Goal: Task Accomplishment & Management: Manage account settings

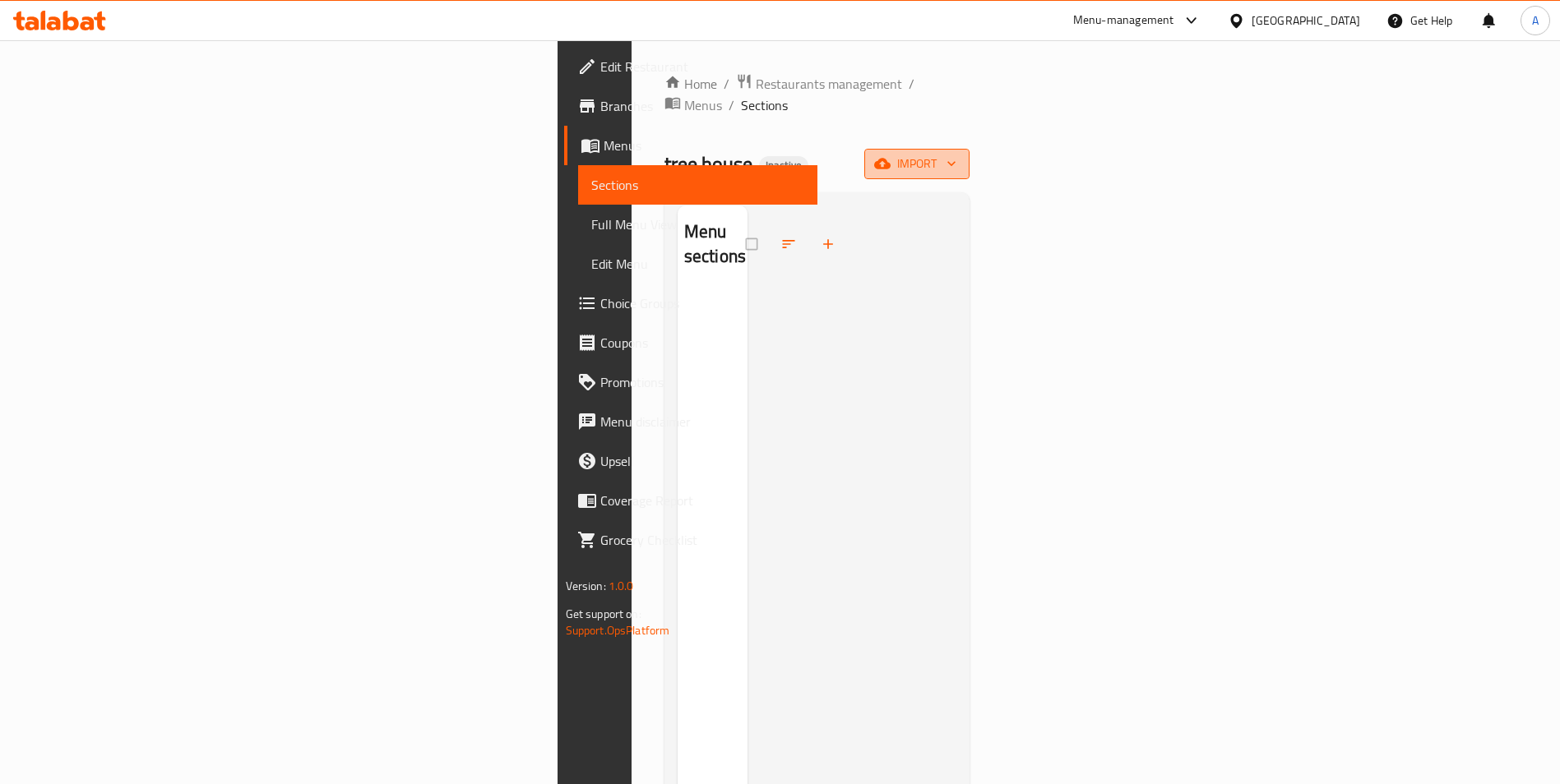
click at [956, 154] on span "import" at bounding box center [916, 163] width 79 height 21
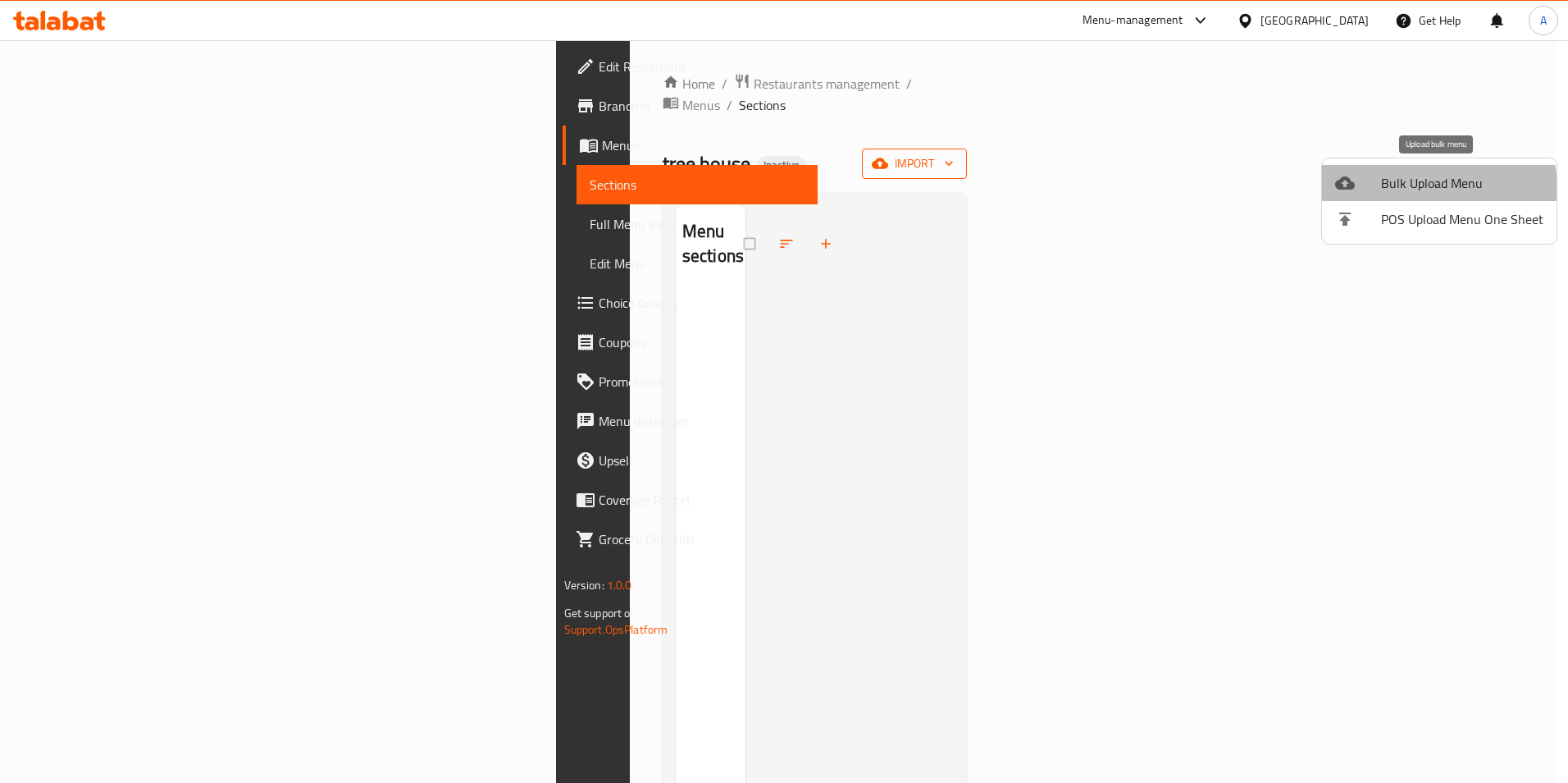
click at [1428, 190] on span "Bulk Upload Menu" at bounding box center [1462, 183] width 162 height 20
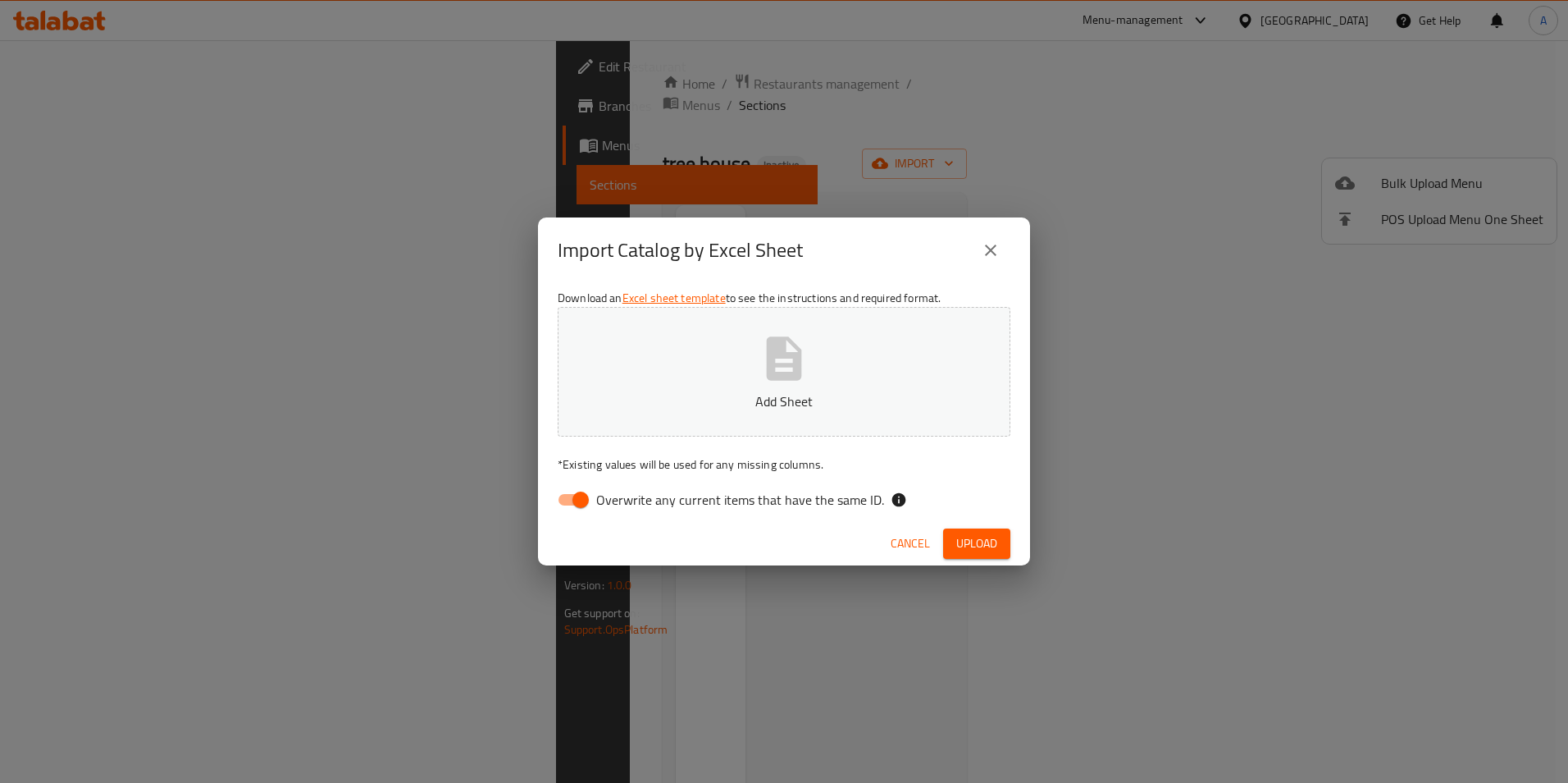
click at [584, 504] on input "Overwrite any current items that have the same ID." at bounding box center [580, 500] width 93 height 31
checkbox input "false"
click at [992, 554] on button "Upload" at bounding box center [977, 543] width 67 height 30
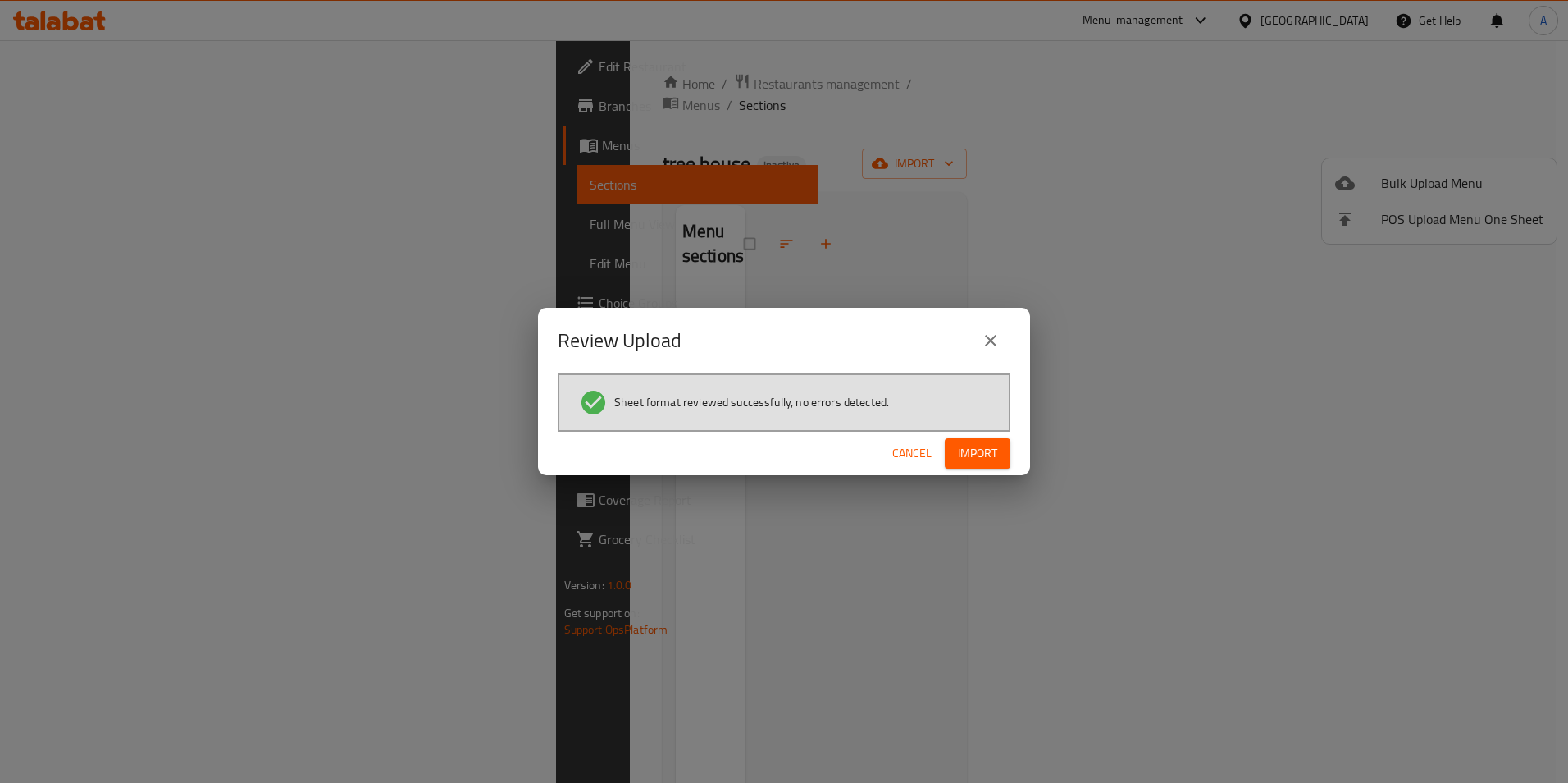
drag, startPoint x: 976, startPoint y: 449, endPoint x: 984, endPoint y: 443, distance: 10.0
click at [977, 449] on span "Import" at bounding box center [978, 453] width 39 height 21
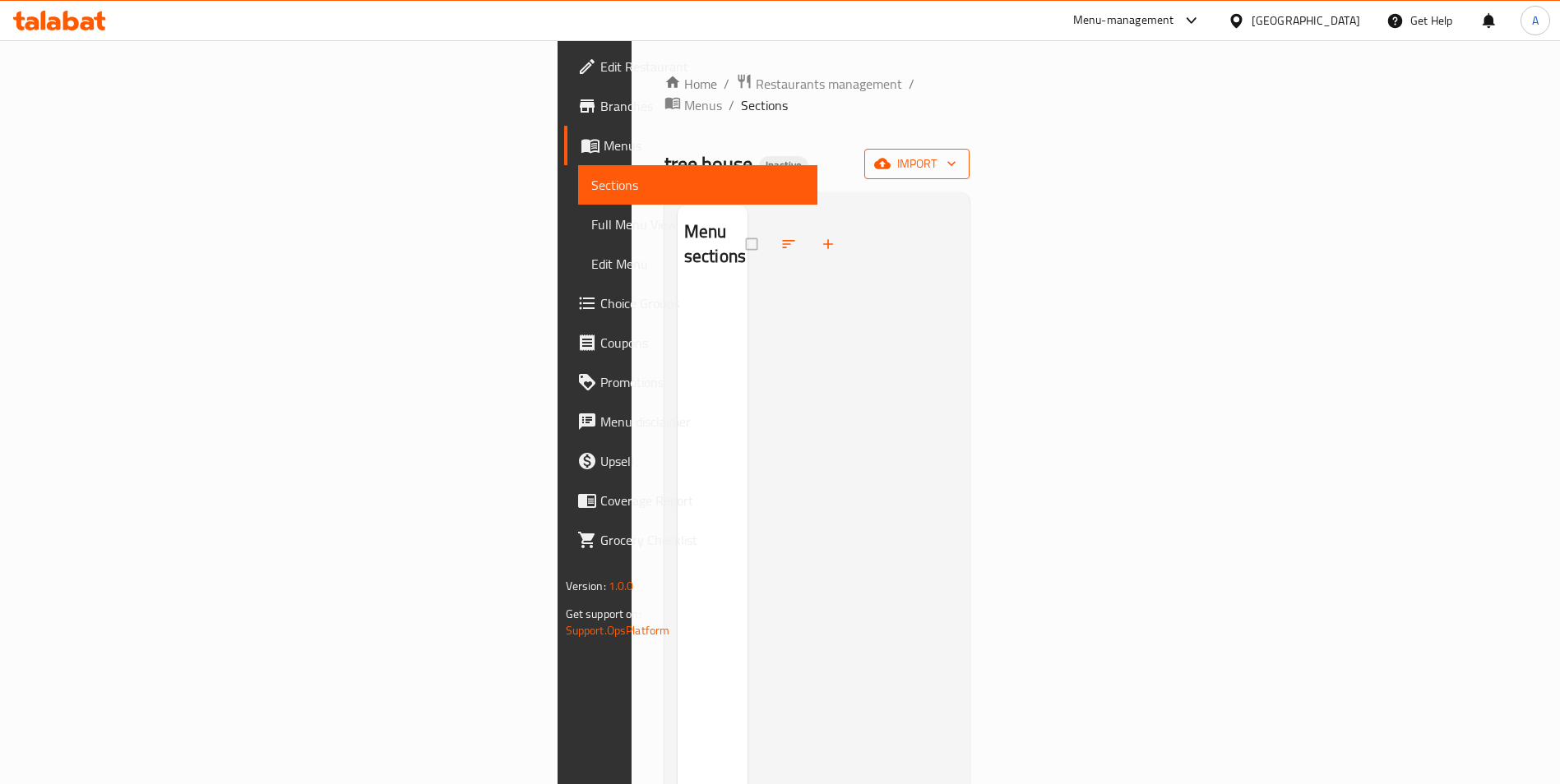
click at [956, 154] on span "import" at bounding box center [916, 163] width 79 height 21
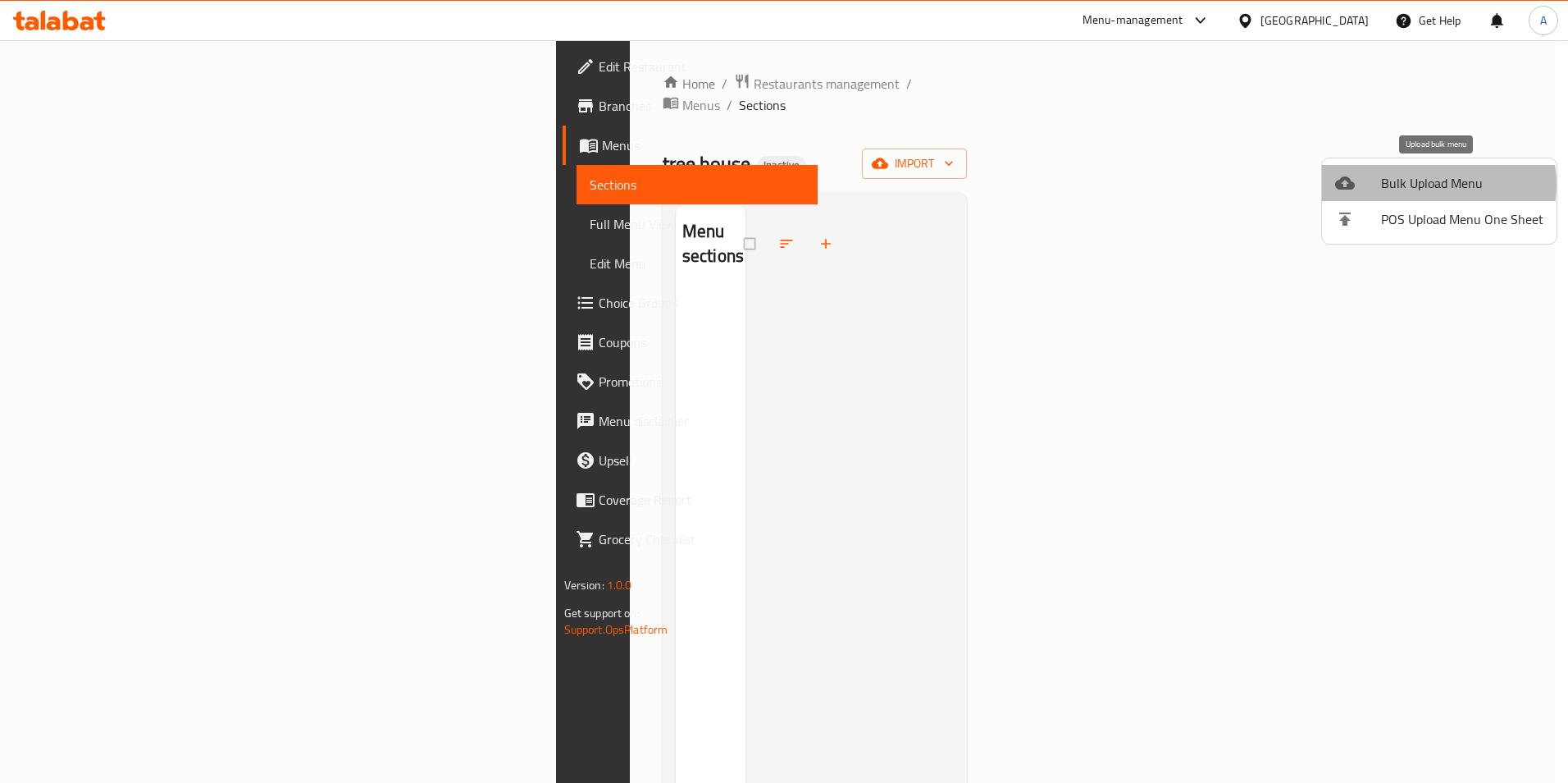
click at [1073, 185] on span "Bulk Upload Menu" at bounding box center [1462, 183] width 162 height 20
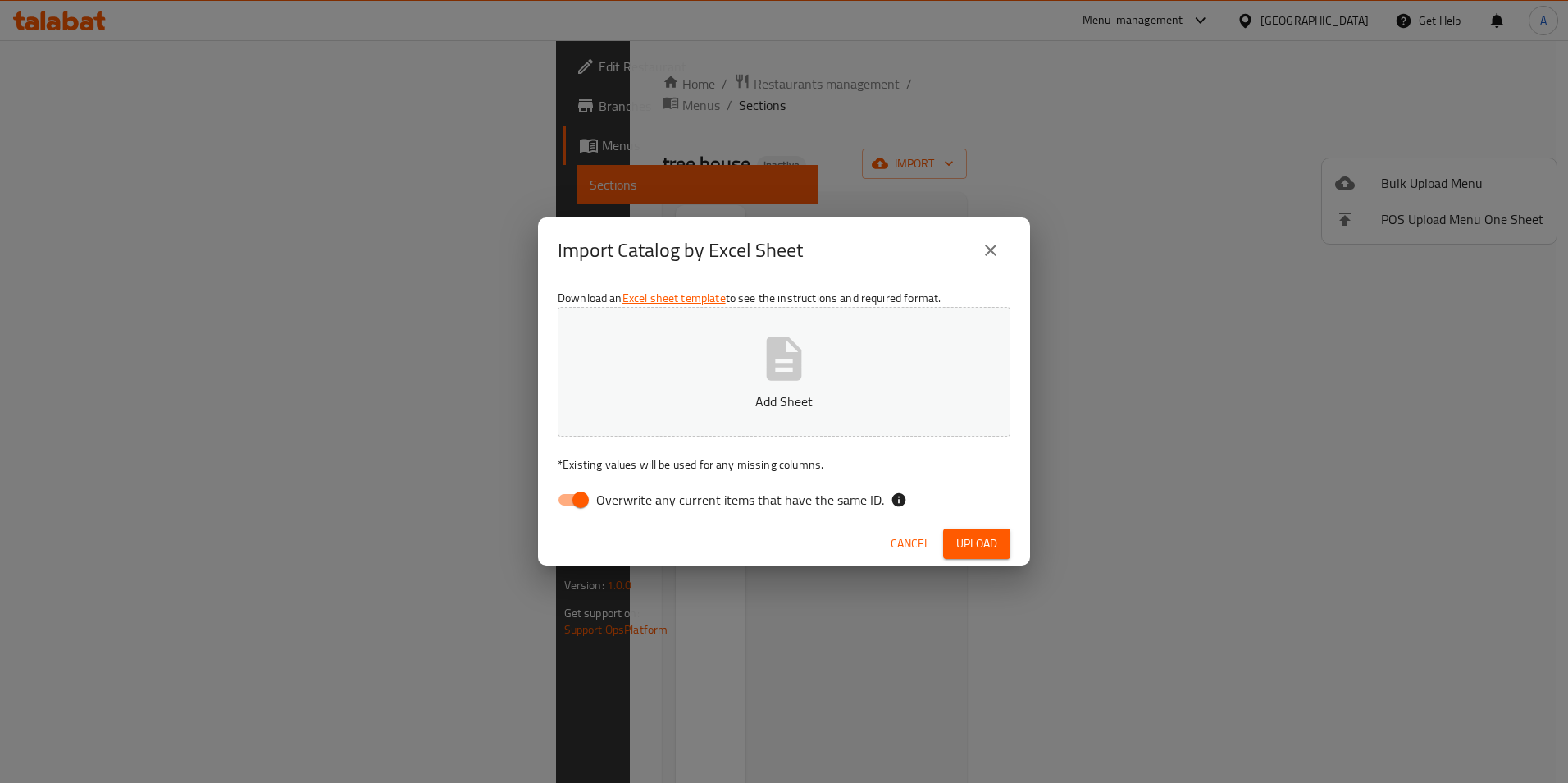
drag, startPoint x: 583, startPoint y: 511, endPoint x: 494, endPoint y: 498, distance: 89.9
click at [583, 510] on input "Overwrite any current items that have the same ID." at bounding box center [580, 500] width 93 height 31
checkbox input "false"
click at [954, 544] on button "Upload" at bounding box center [977, 543] width 67 height 30
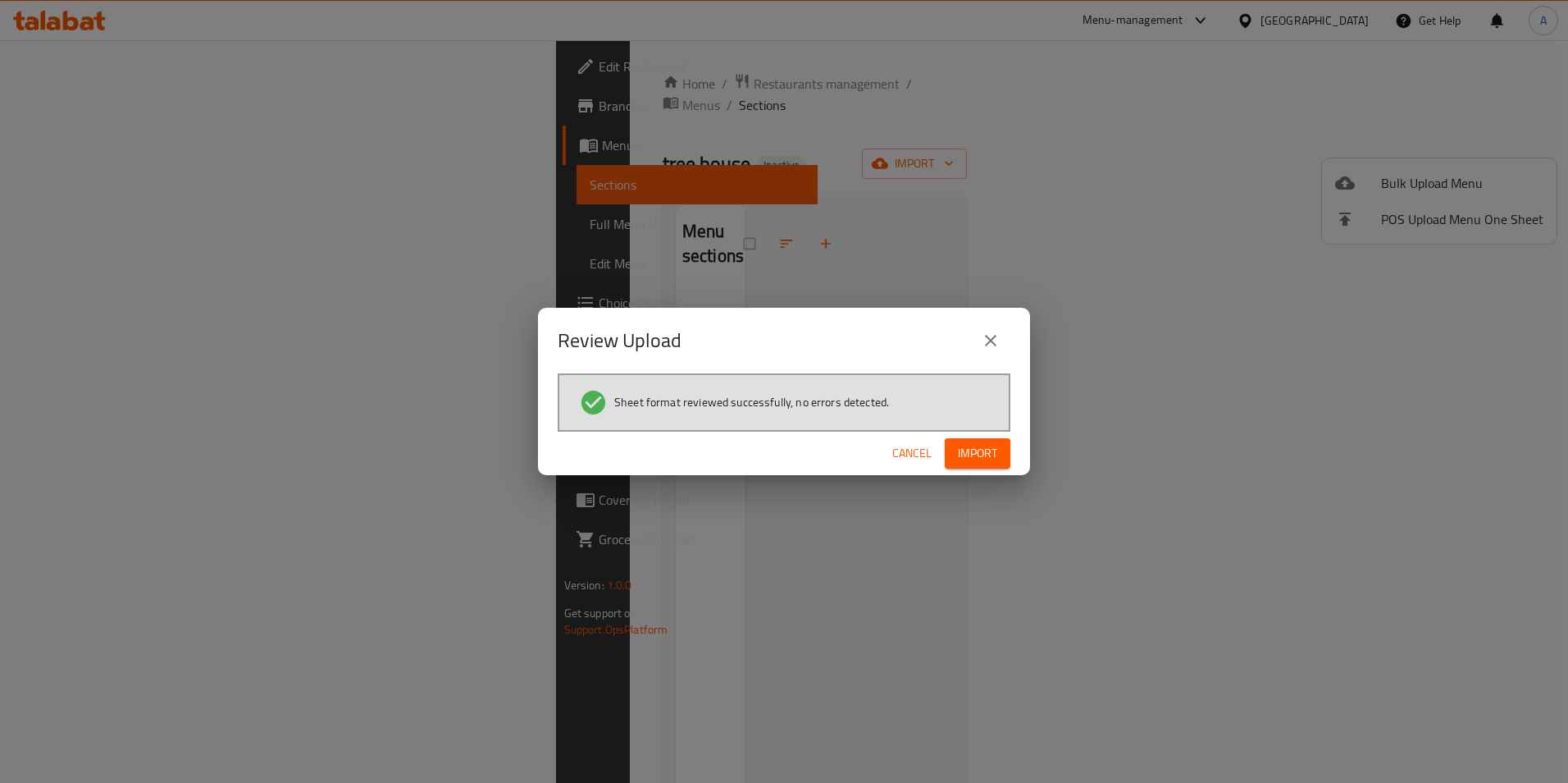
click at [916, 449] on span "Cancel" at bounding box center [912, 453] width 39 height 21
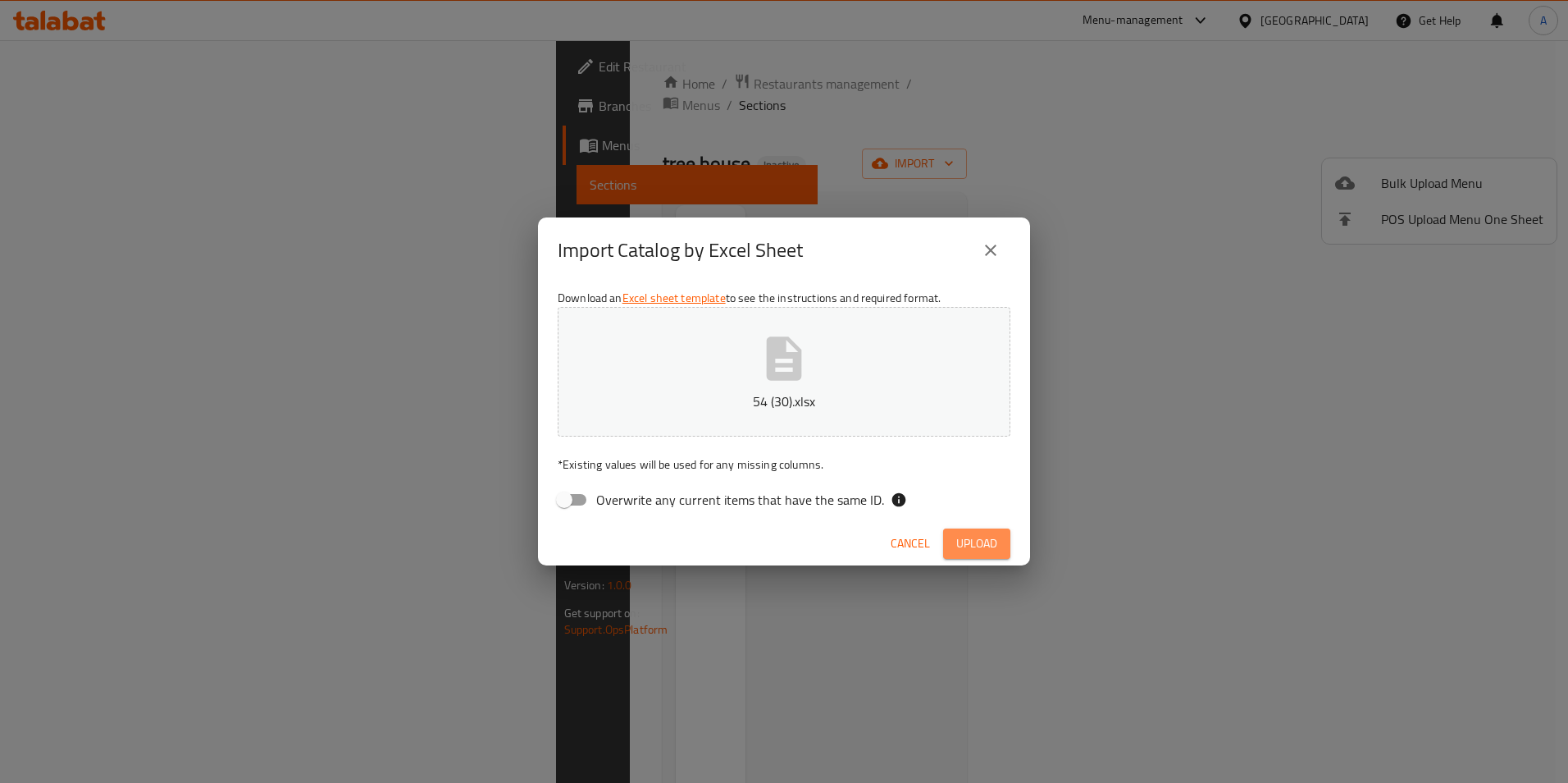
click at [968, 554] on button "Upload" at bounding box center [977, 543] width 67 height 30
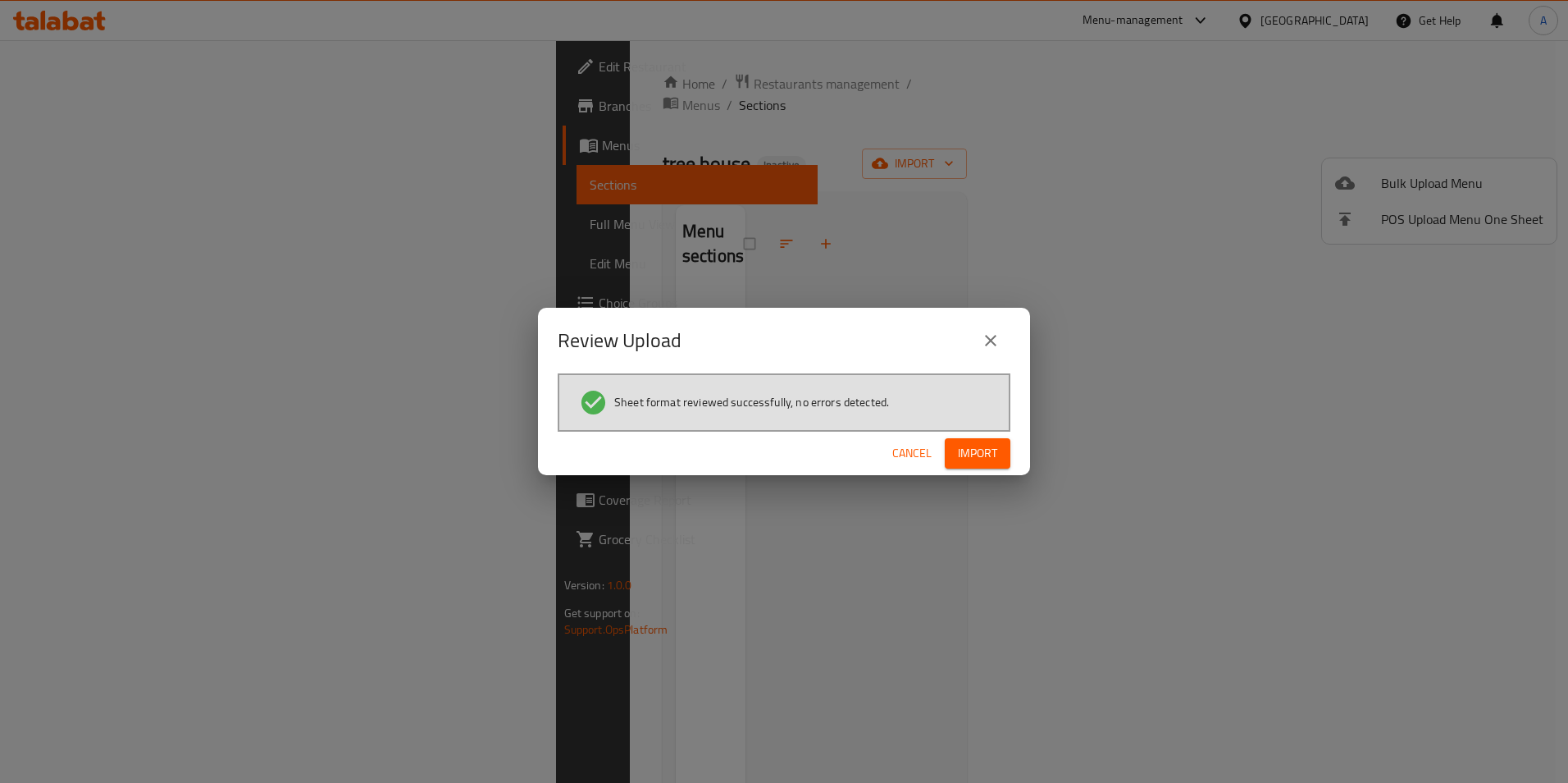
click at [1002, 441] on button "Import" at bounding box center [977, 453] width 66 height 30
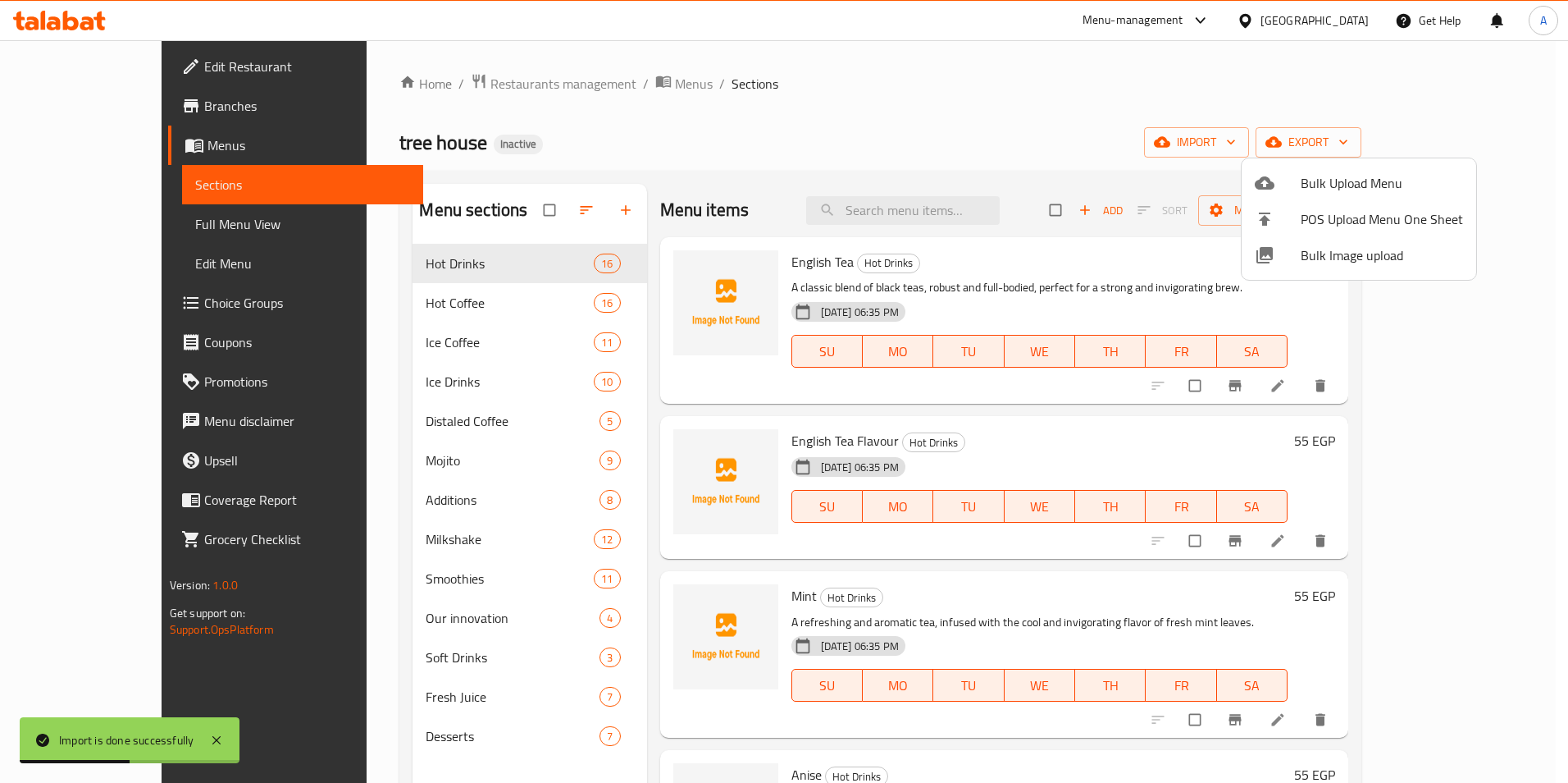
click at [1073, 90] on div at bounding box center [784, 392] width 1568 height 783
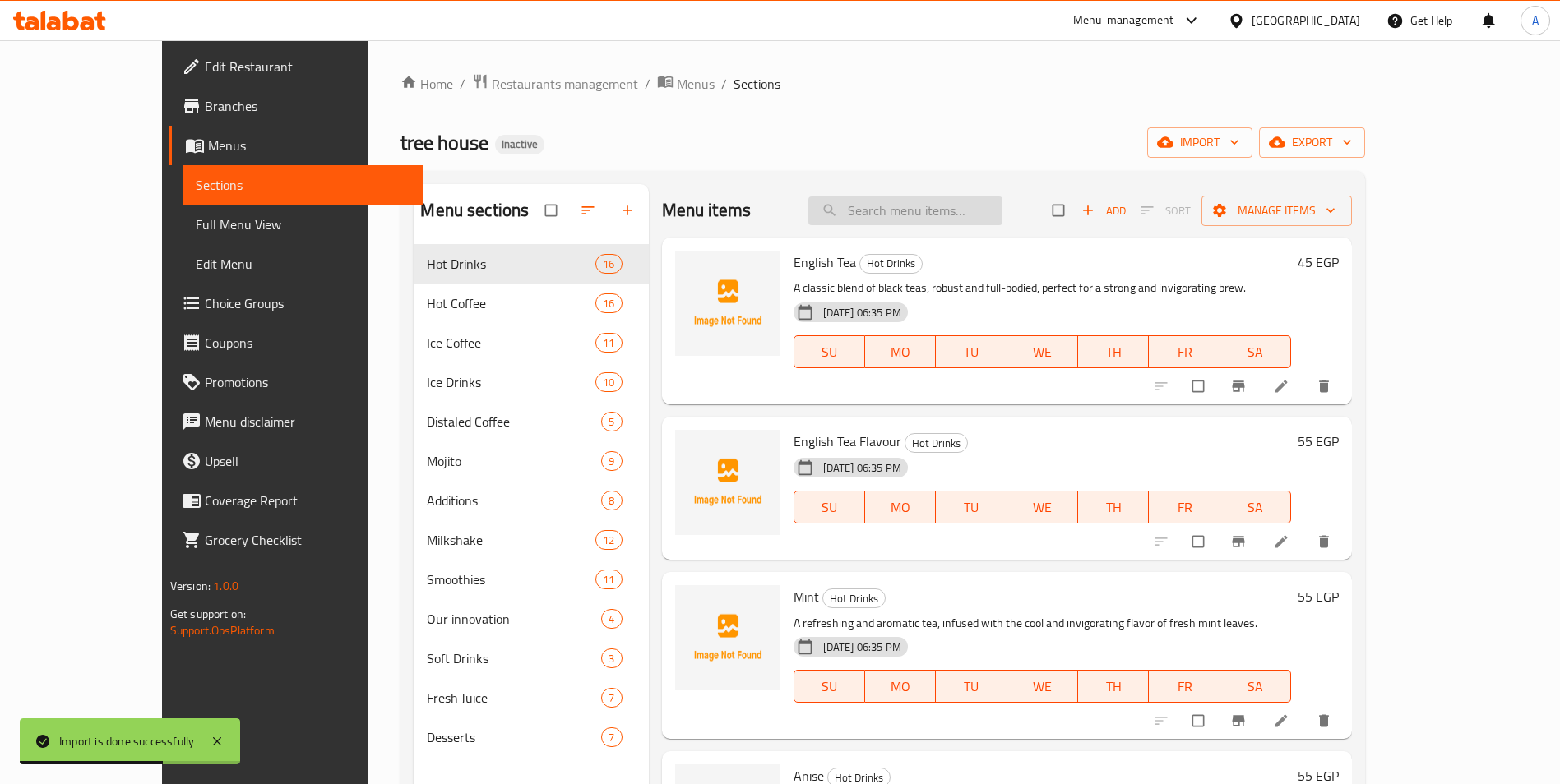
click at [949, 196] on input "search" at bounding box center [905, 210] width 194 height 29
paste input "Hot Roselle"
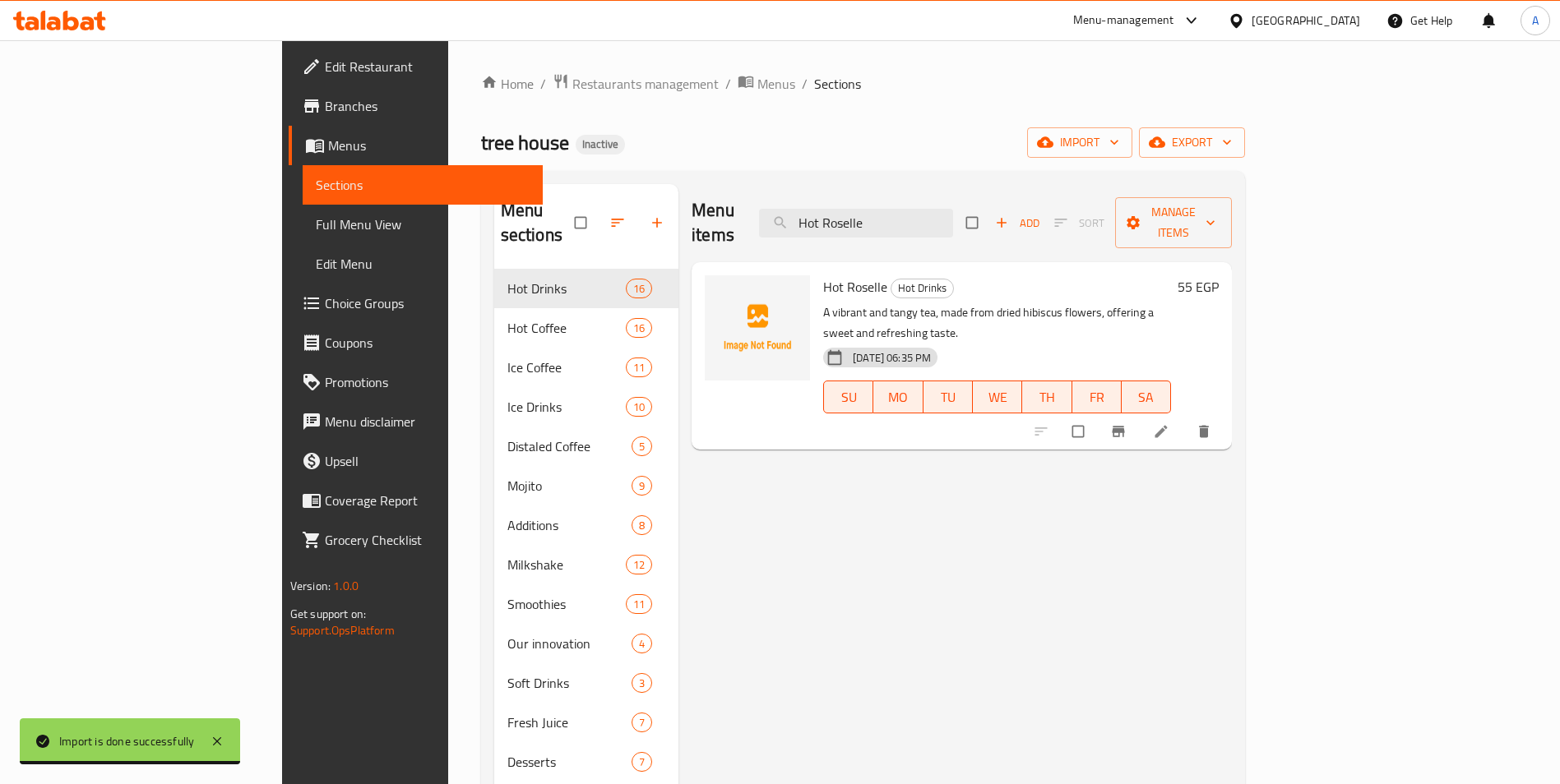
click at [1075, 424] on icon "delete" at bounding box center [1203, 431] width 17 height 17
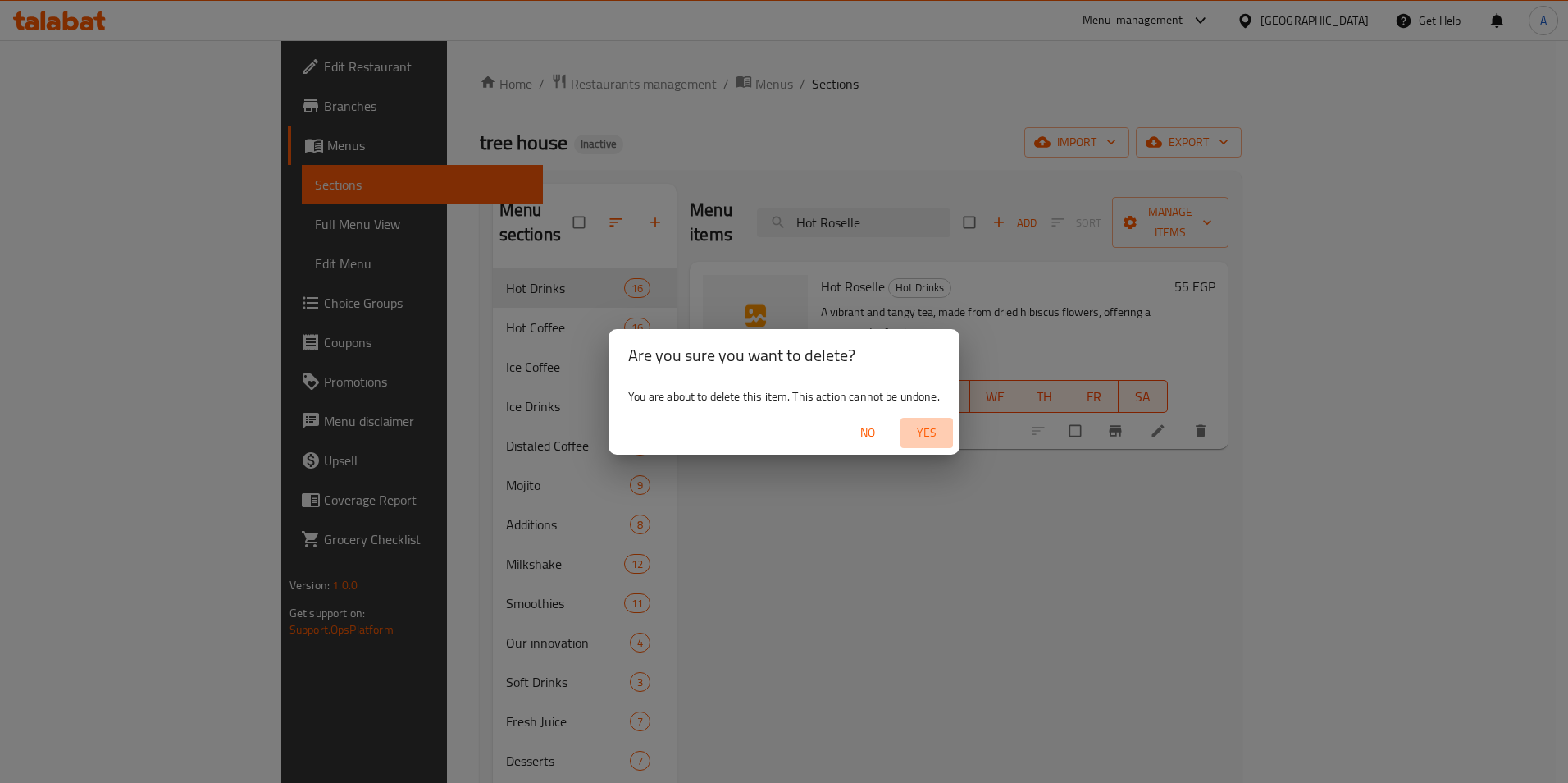
drag, startPoint x: 916, startPoint y: 438, endPoint x: 861, endPoint y: 435, distance: 55.1
click at [916, 437] on span "Yes" at bounding box center [927, 433] width 39 height 21
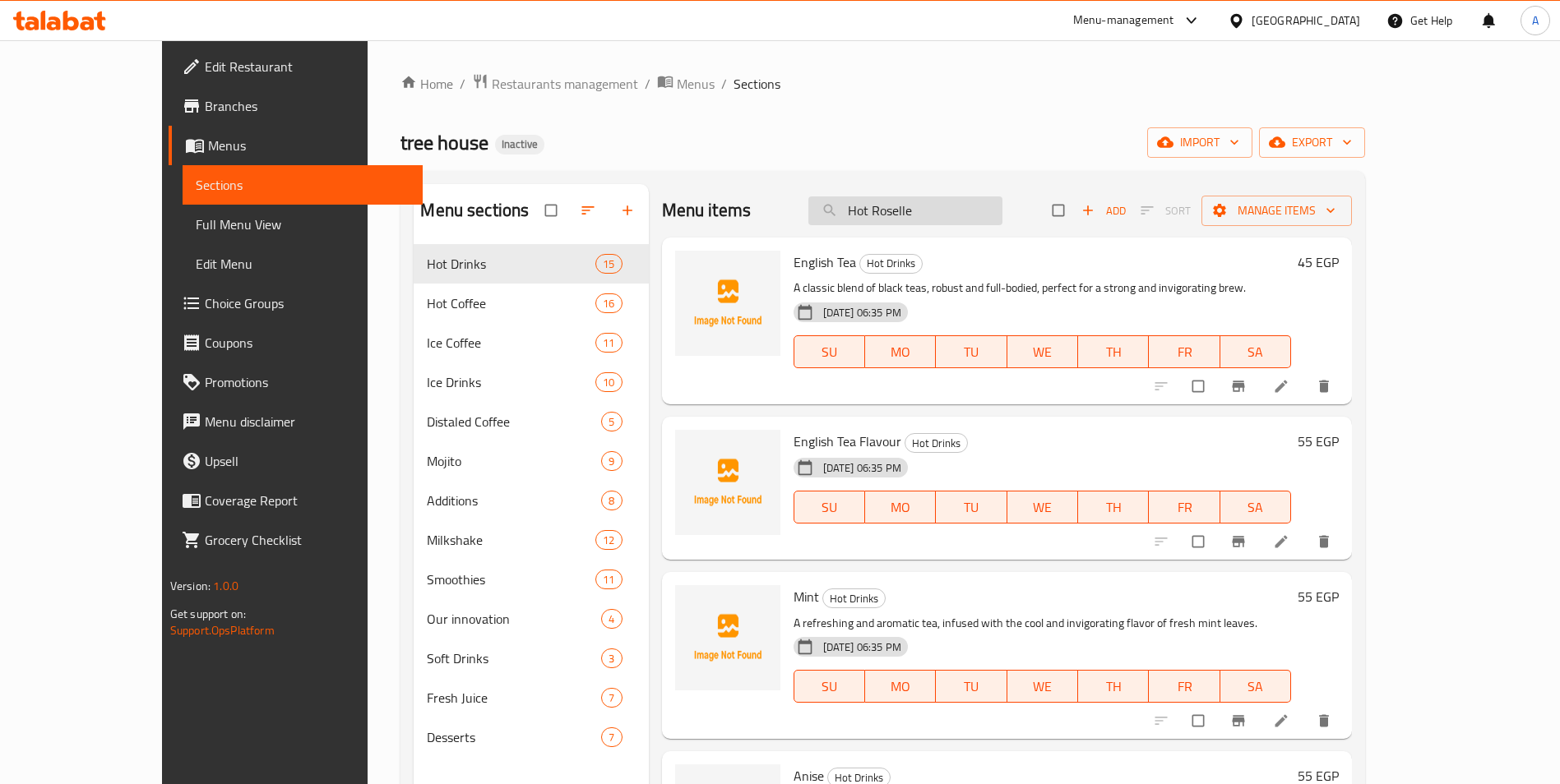
click at [946, 199] on input "Hot Roselle" at bounding box center [905, 210] width 194 height 29
paste input "Wapping"
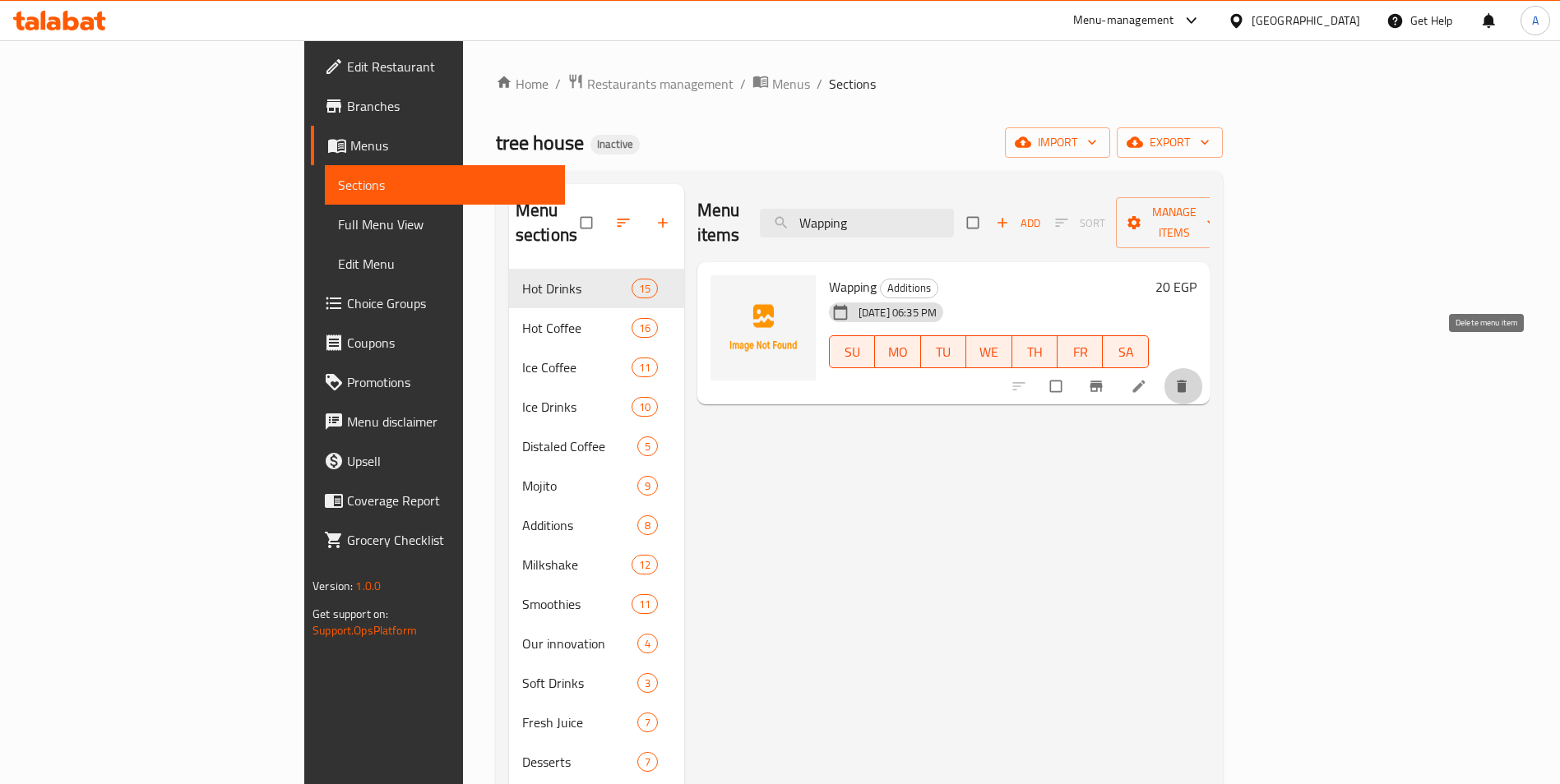
click at [1075, 378] on icon "delete" at bounding box center [1182, 386] width 17 height 17
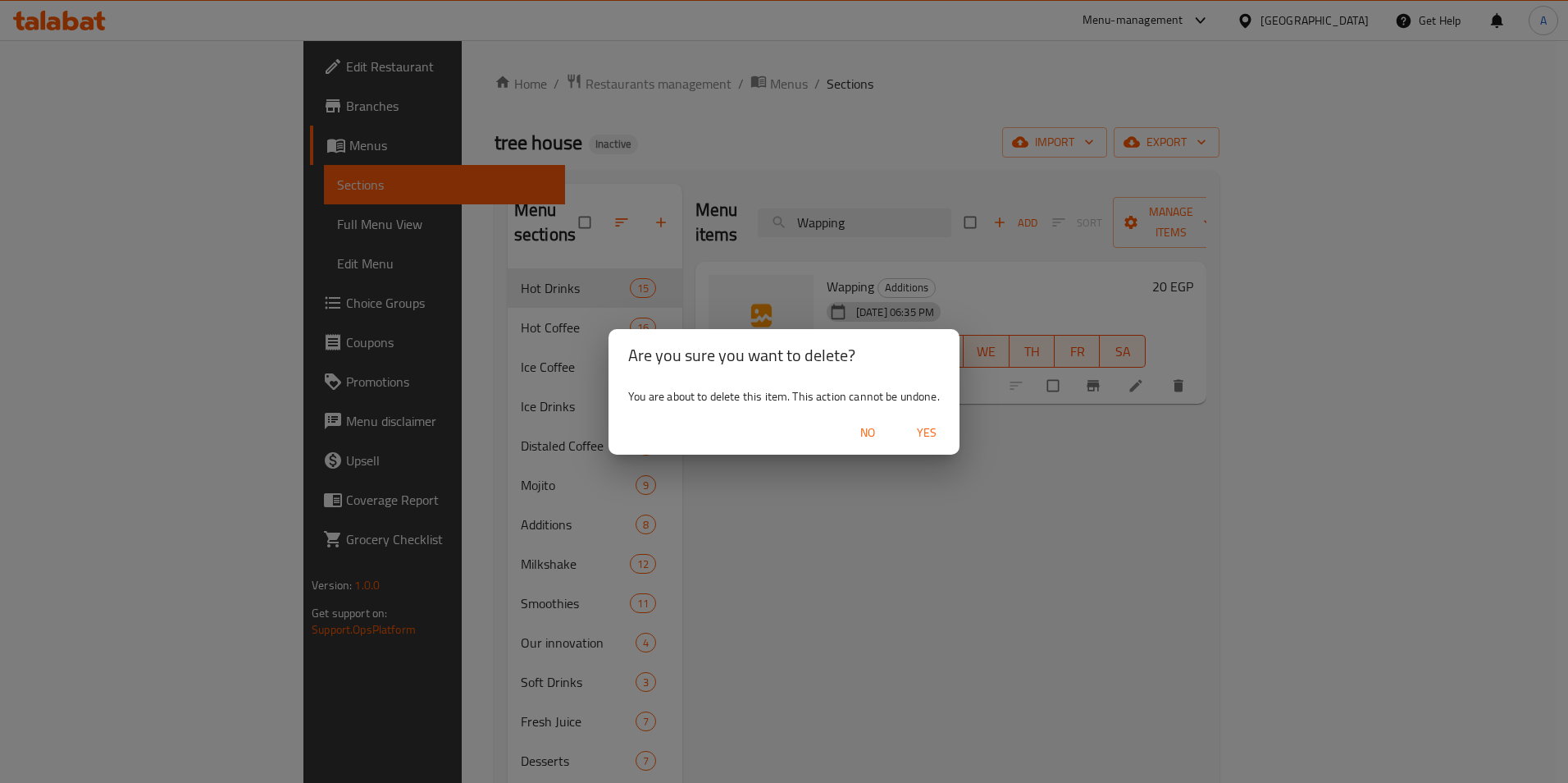
click at [934, 423] on span "Yes" at bounding box center [927, 433] width 39 height 21
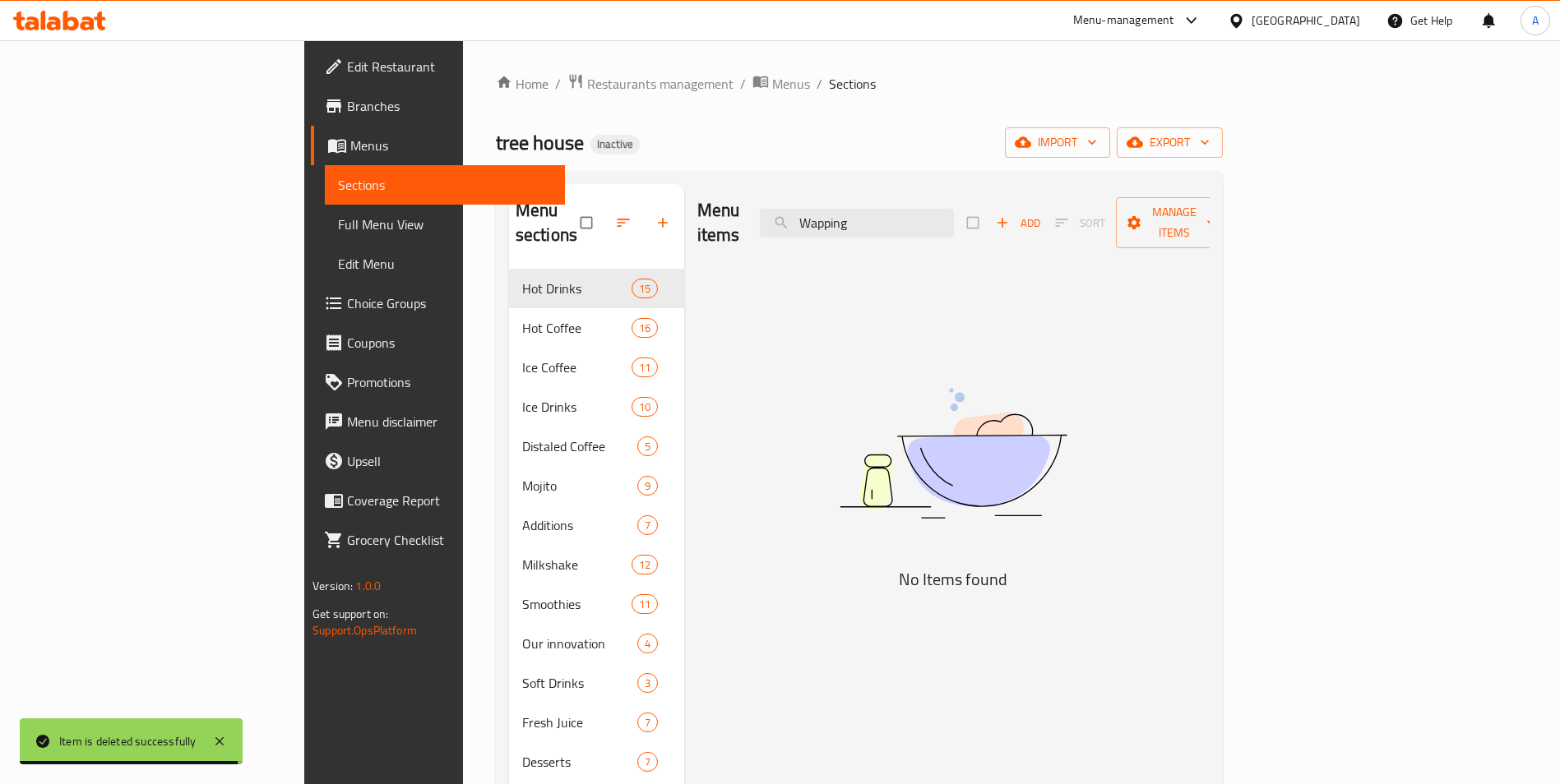
click at [978, 193] on div "Menu items Wapping Add Sort Manage items" at bounding box center [954, 223] width 512 height 78
click at [954, 209] on input "Wapping" at bounding box center [856, 223] width 194 height 29
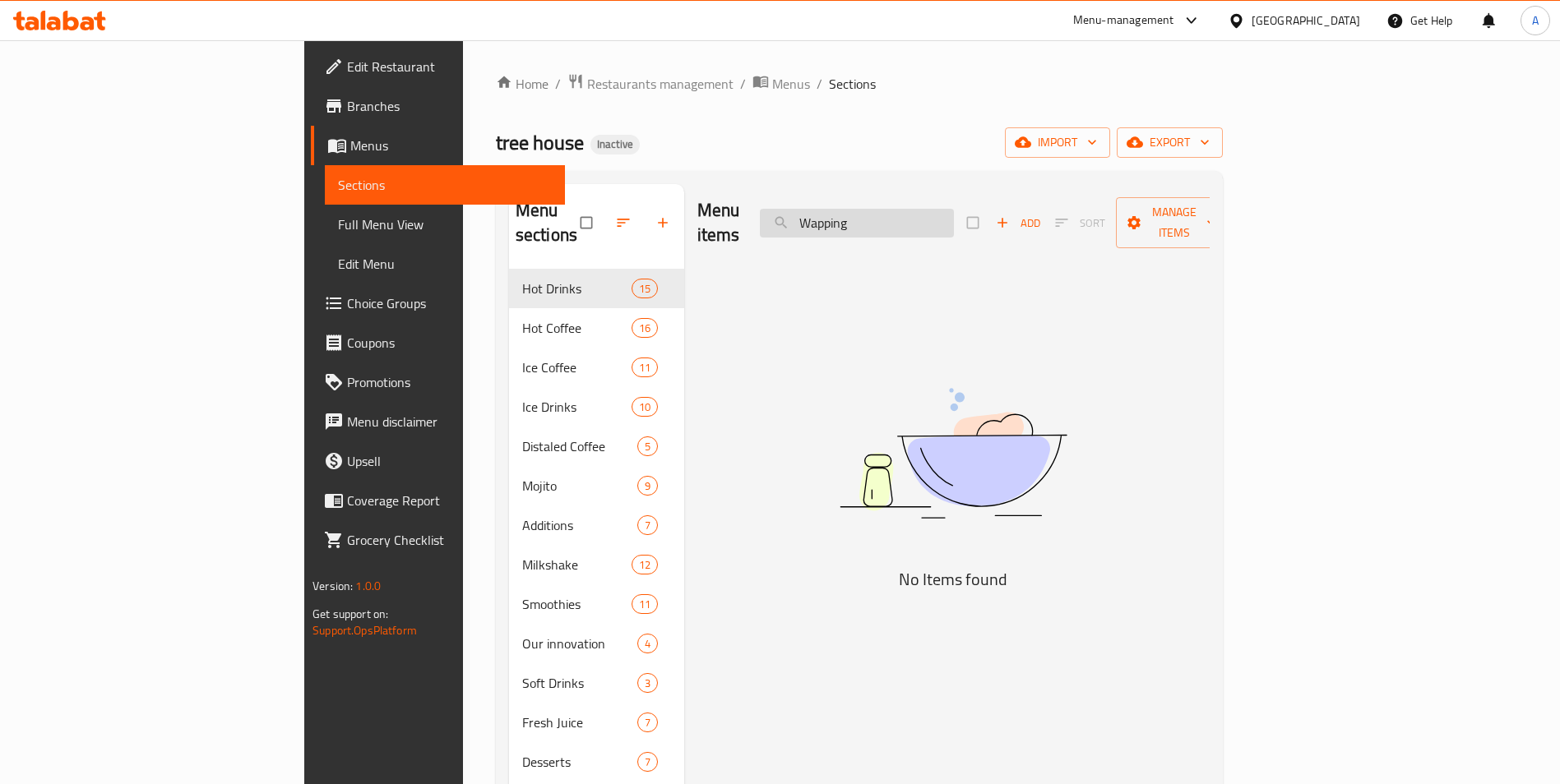
paste input "Karkadeh"
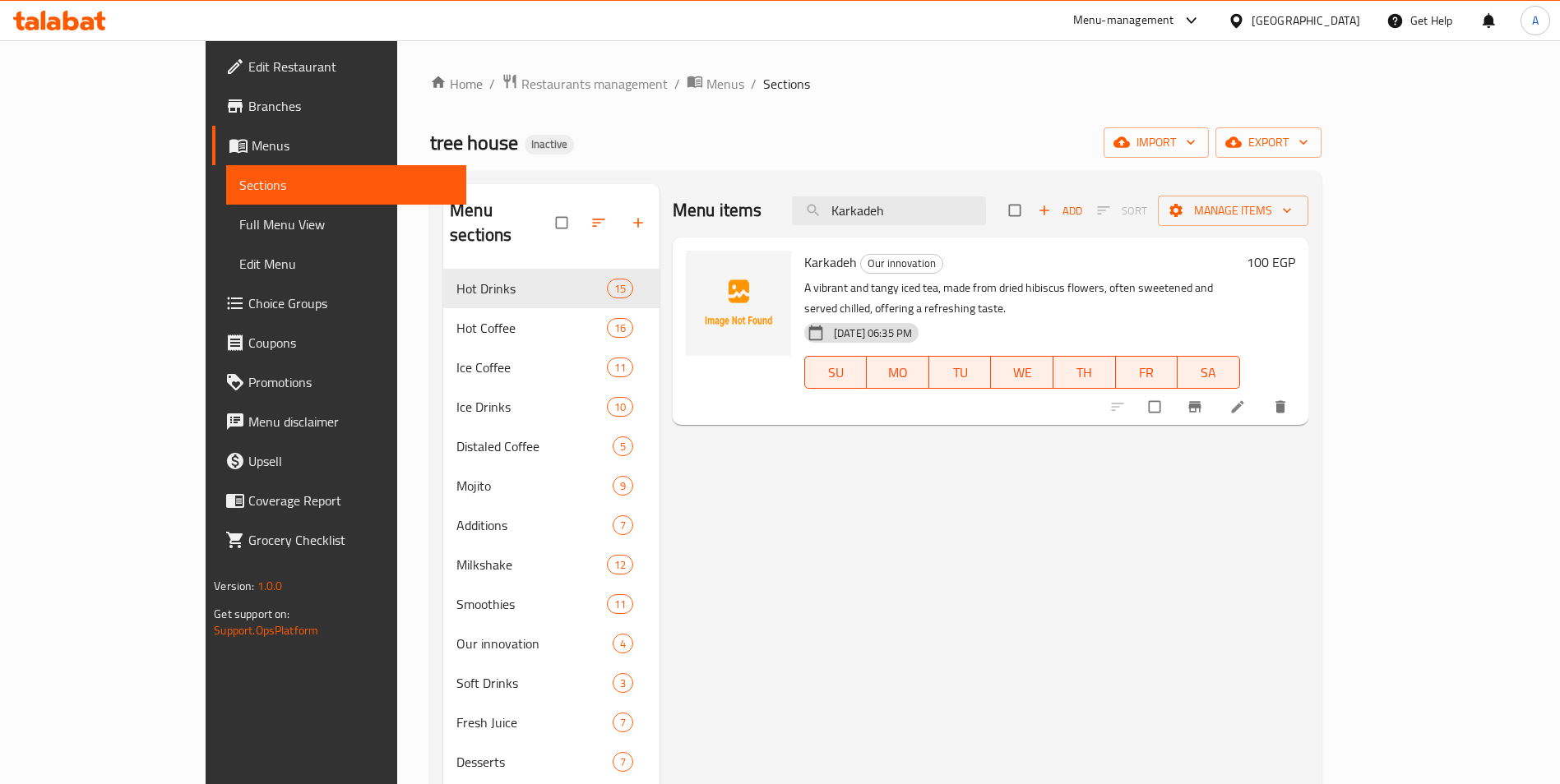
type input "Karkadeh"
click at [1075, 399] on icon "delete" at bounding box center [1280, 407] width 17 height 17
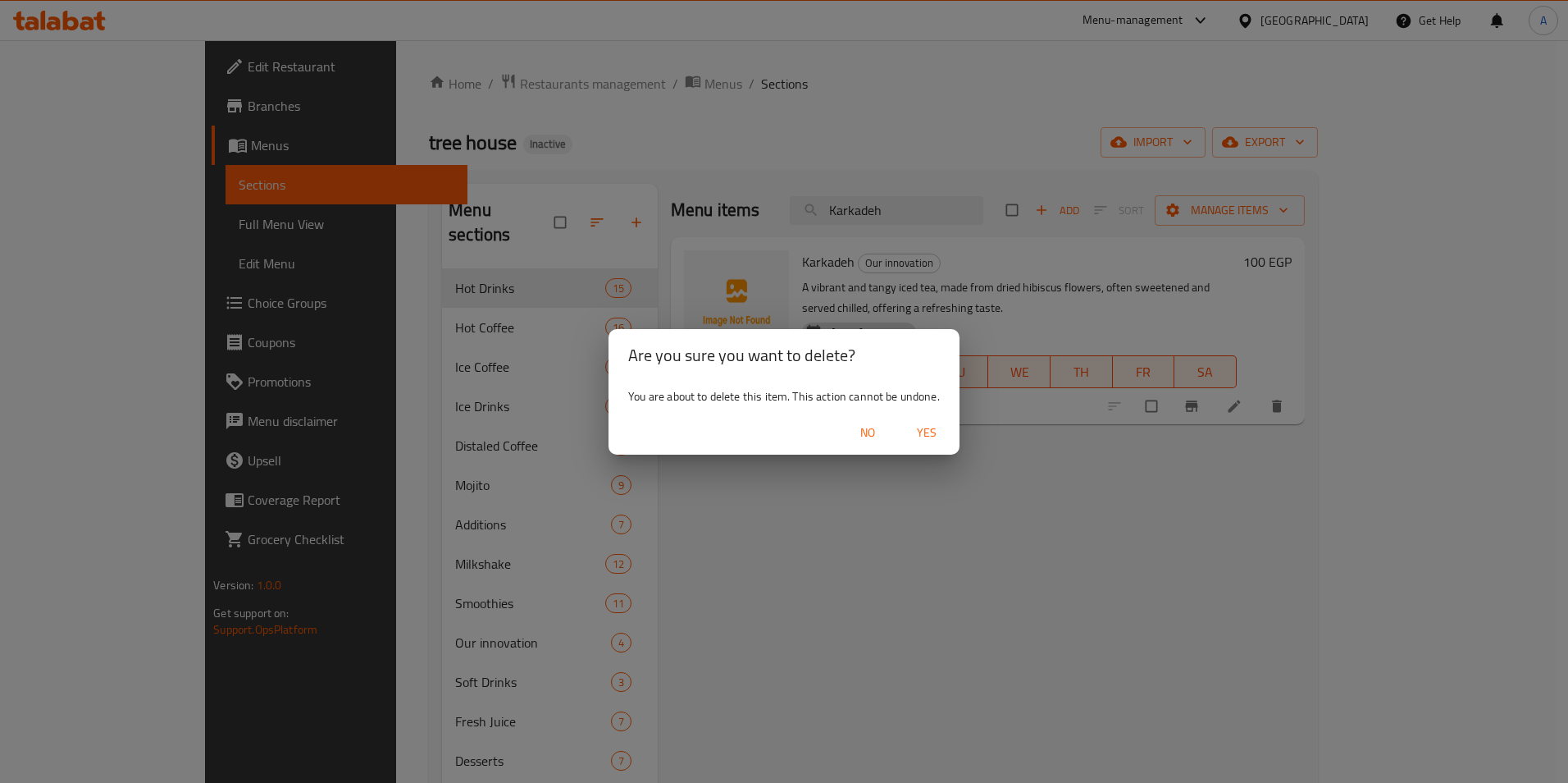
click at [925, 428] on span "Yes" at bounding box center [927, 433] width 39 height 21
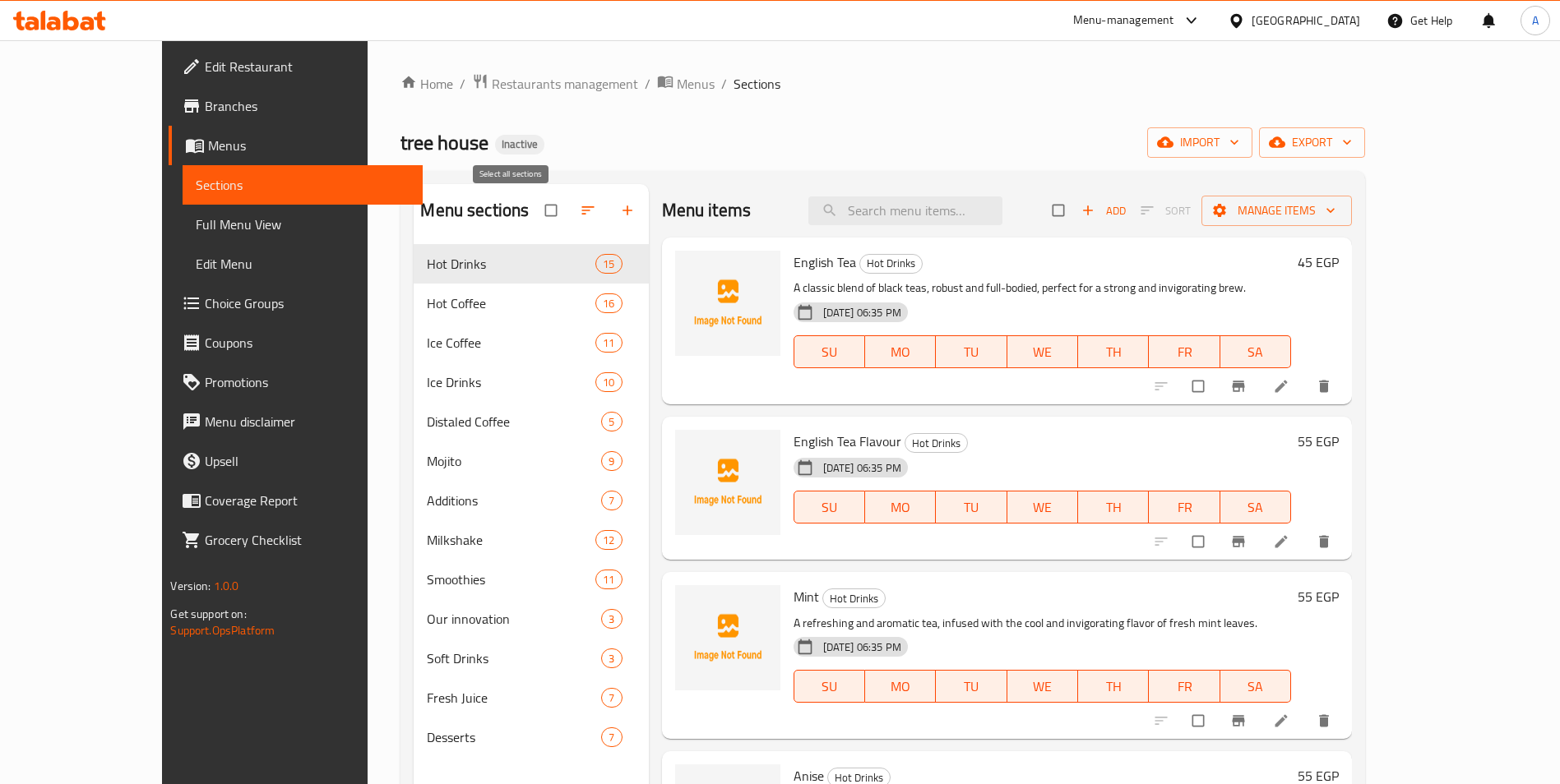
click at [535, 212] on input "checkbox" at bounding box center [552, 211] width 34 height 32
checkbox input "true"
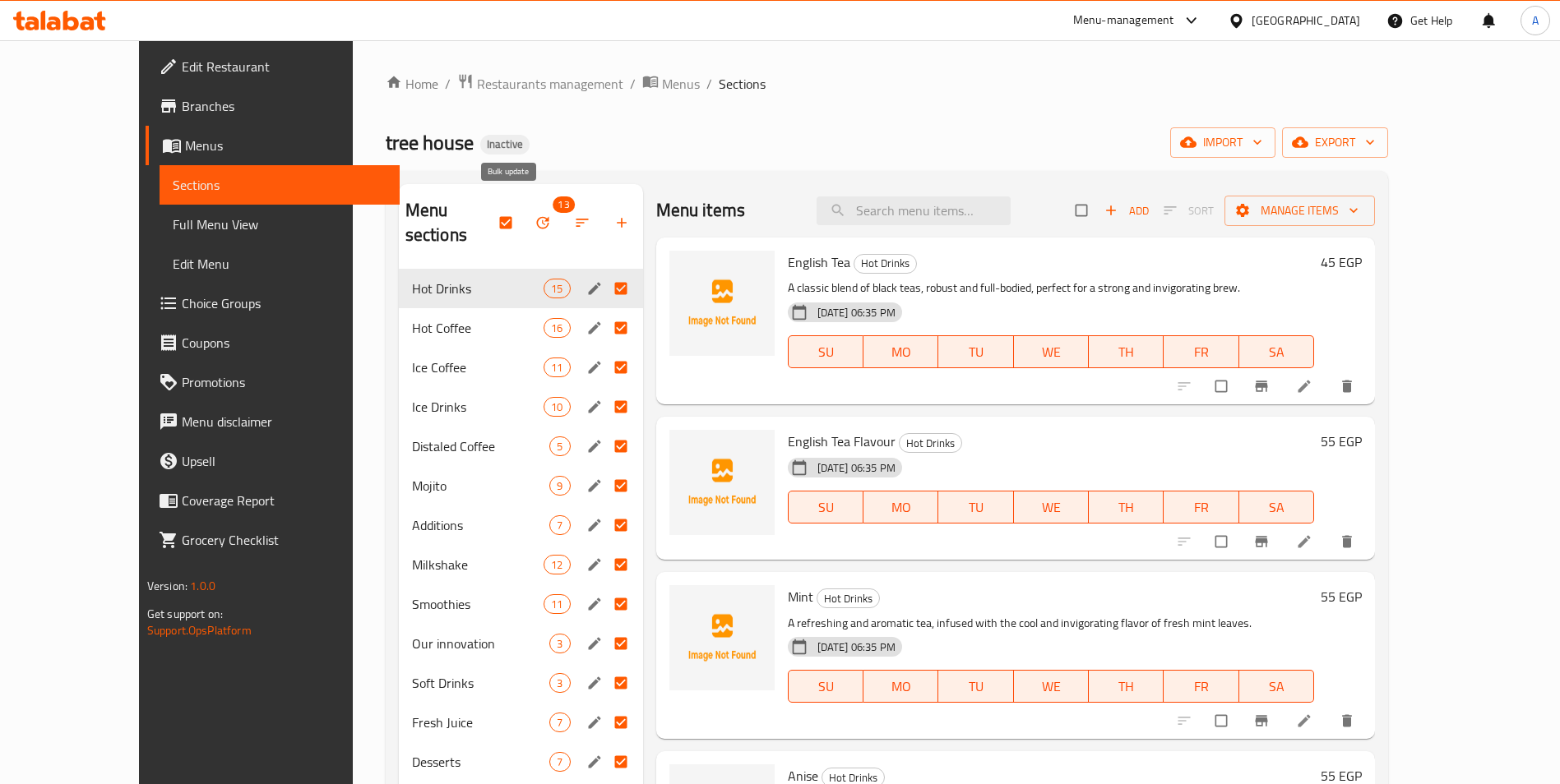
click at [534, 215] on icon "button" at bounding box center [542, 223] width 17 height 17
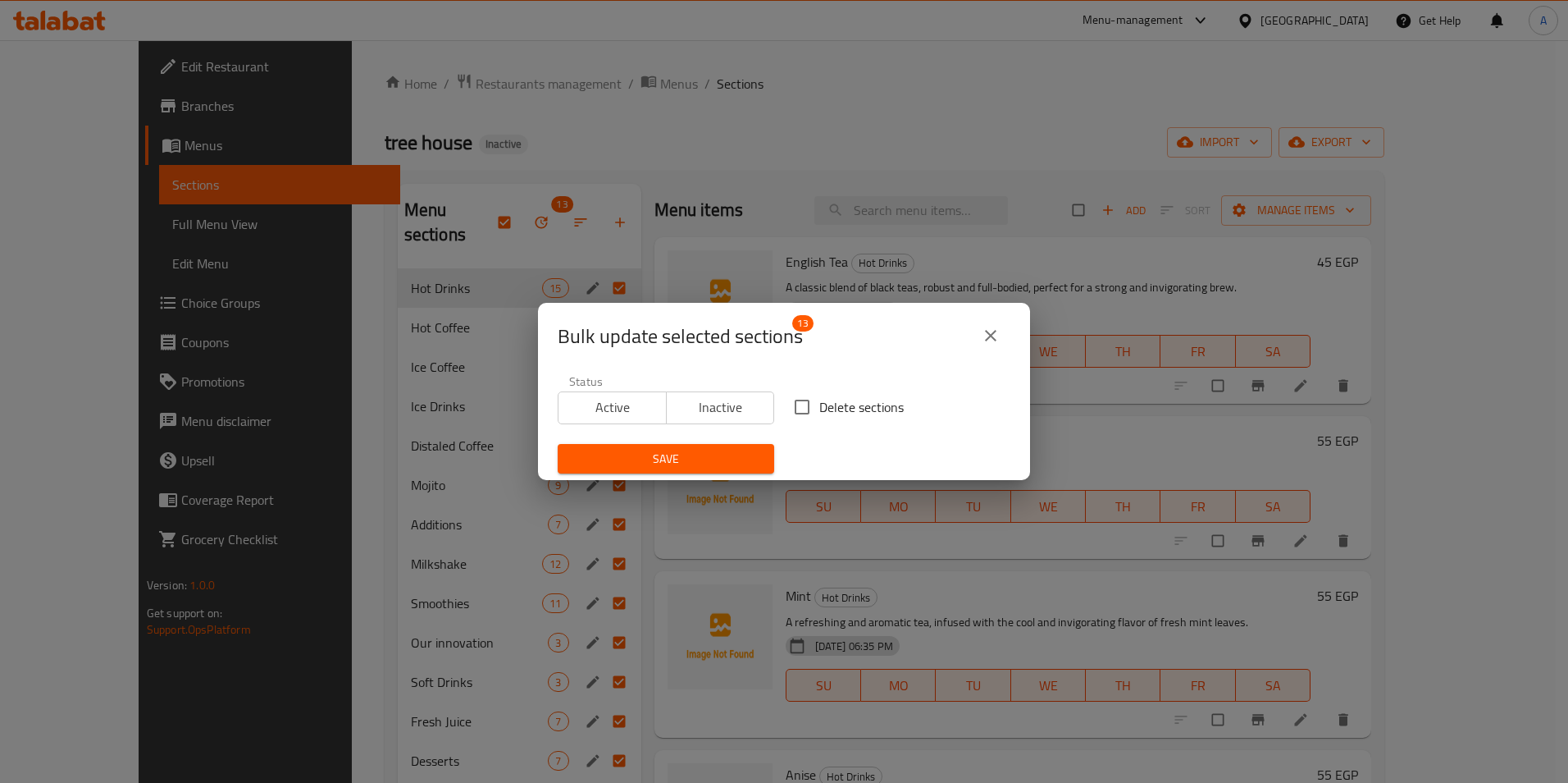
click at [833, 408] on span "Delete sections" at bounding box center [862, 407] width 85 height 20
click at [820, 408] on input "Delete sections" at bounding box center [802, 406] width 34 height 34
checkbox input "true"
click at [740, 447] on button "Save" at bounding box center [666, 458] width 216 height 30
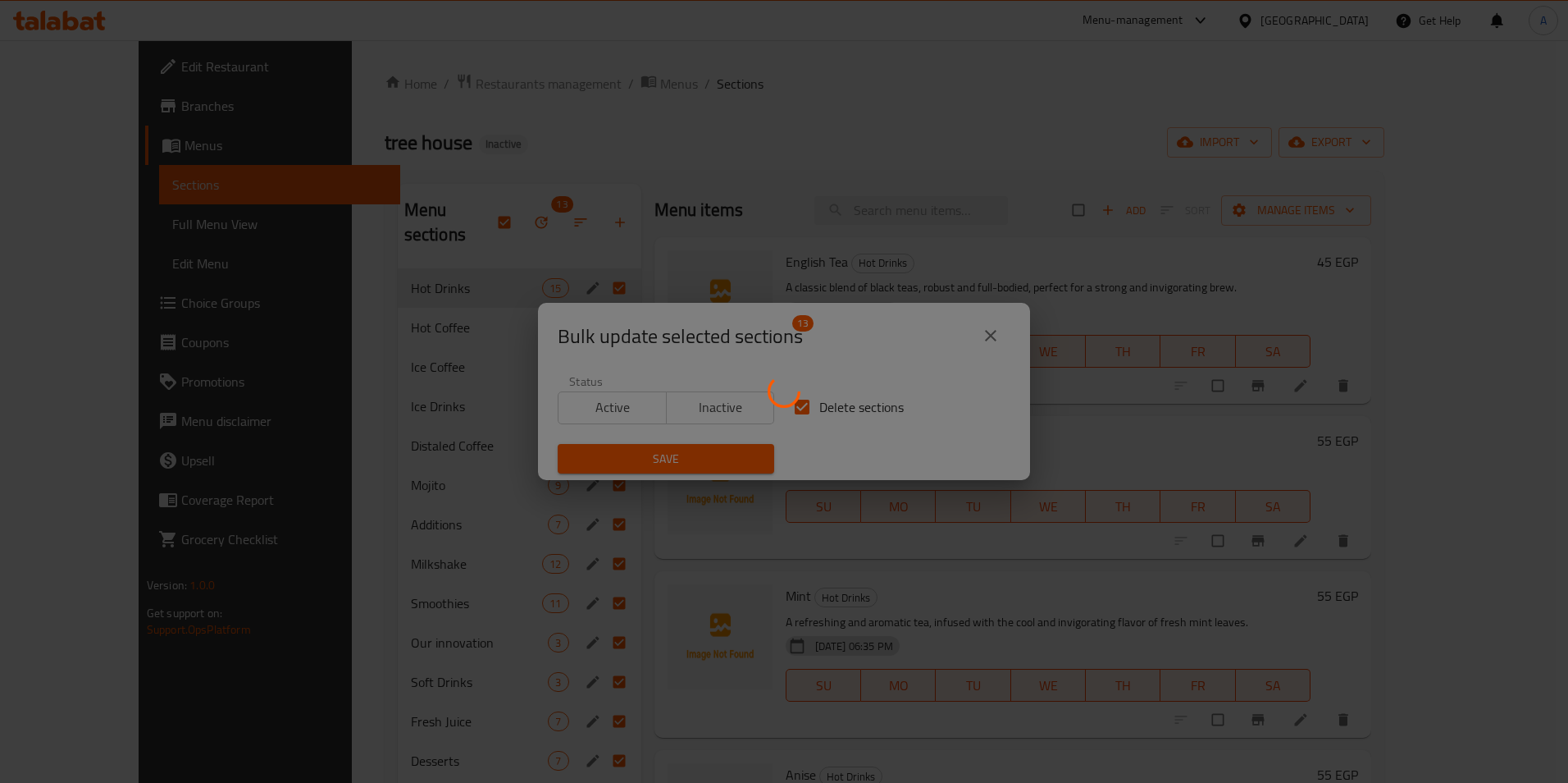
checkbox input "false"
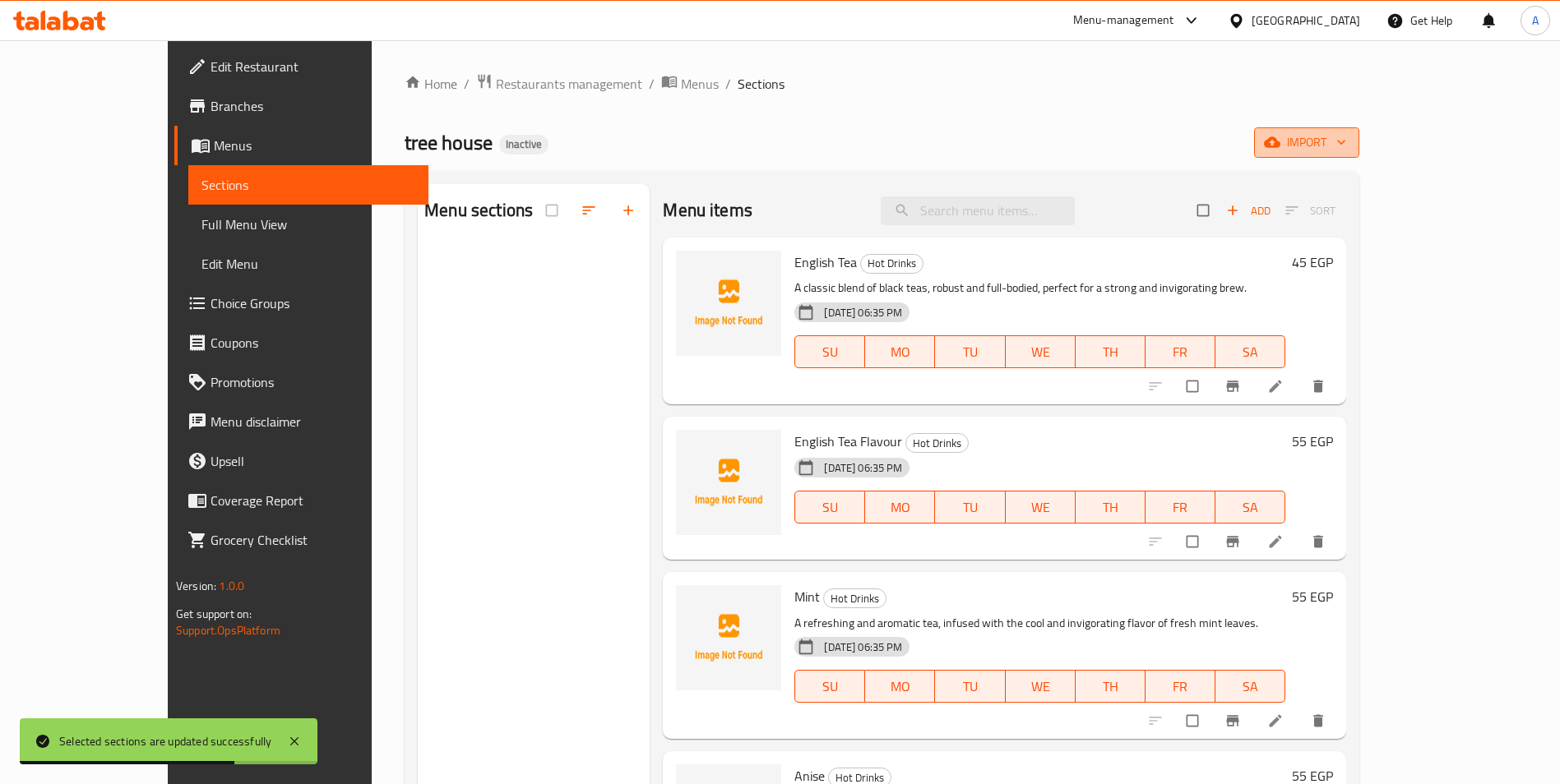
click at [1280, 138] on icon "button" at bounding box center [1271, 142] width 17 height 11
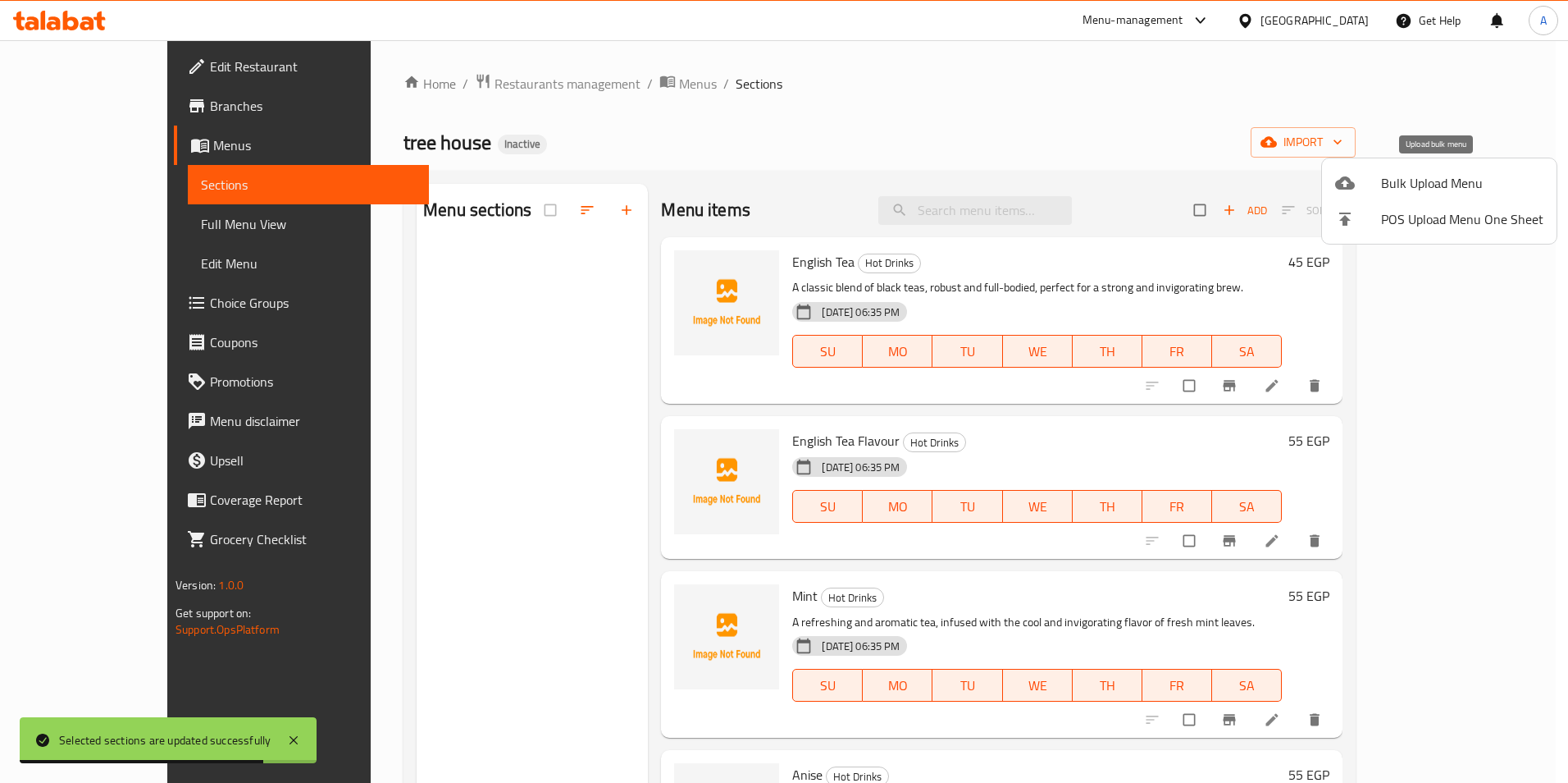
click at [1408, 173] on span "Bulk Upload Menu" at bounding box center [1462, 183] width 162 height 20
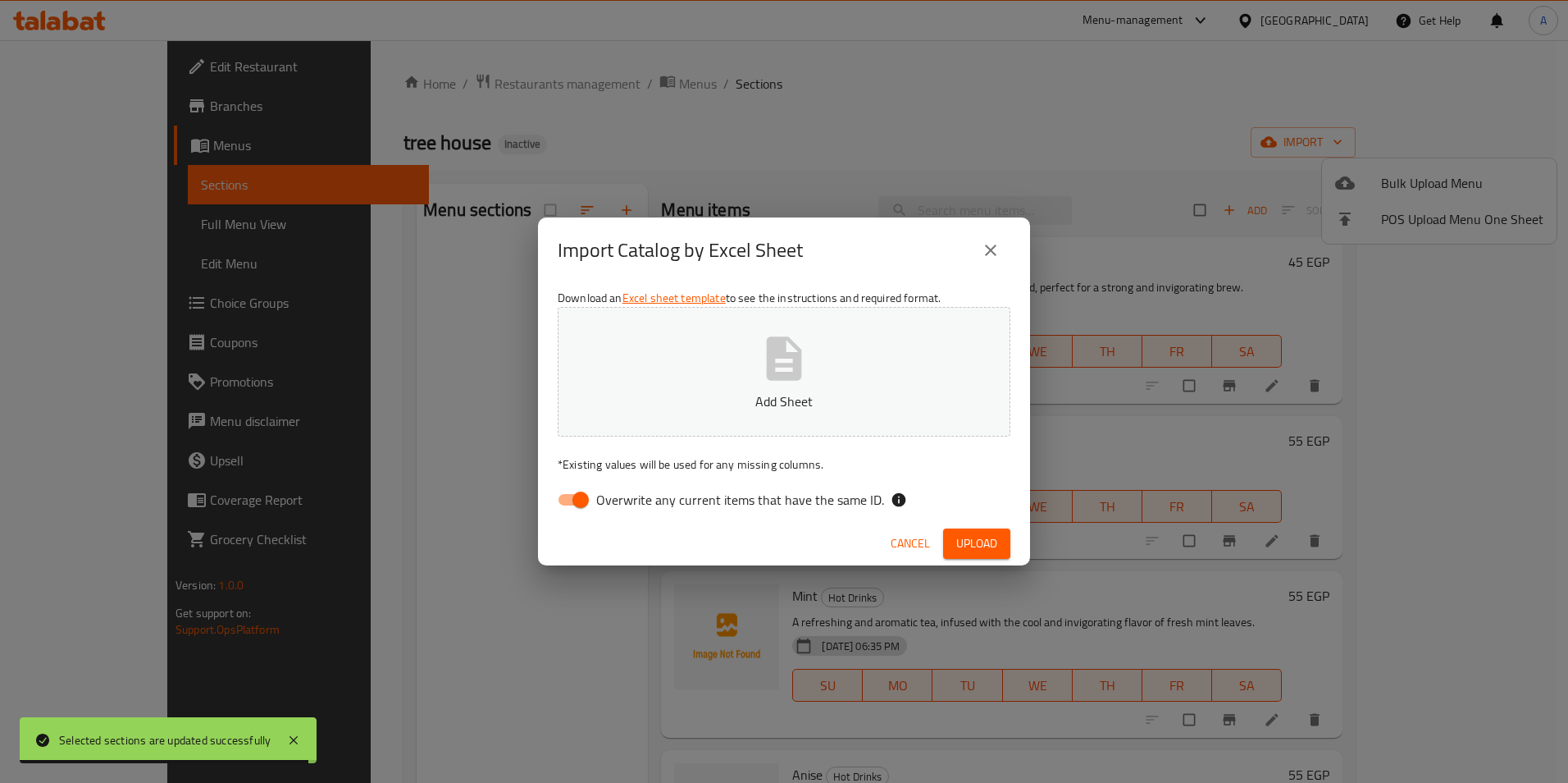
click at [584, 488] on input "Overwrite any current items that have the same ID." at bounding box center [580, 500] width 93 height 31
checkbox input "false"
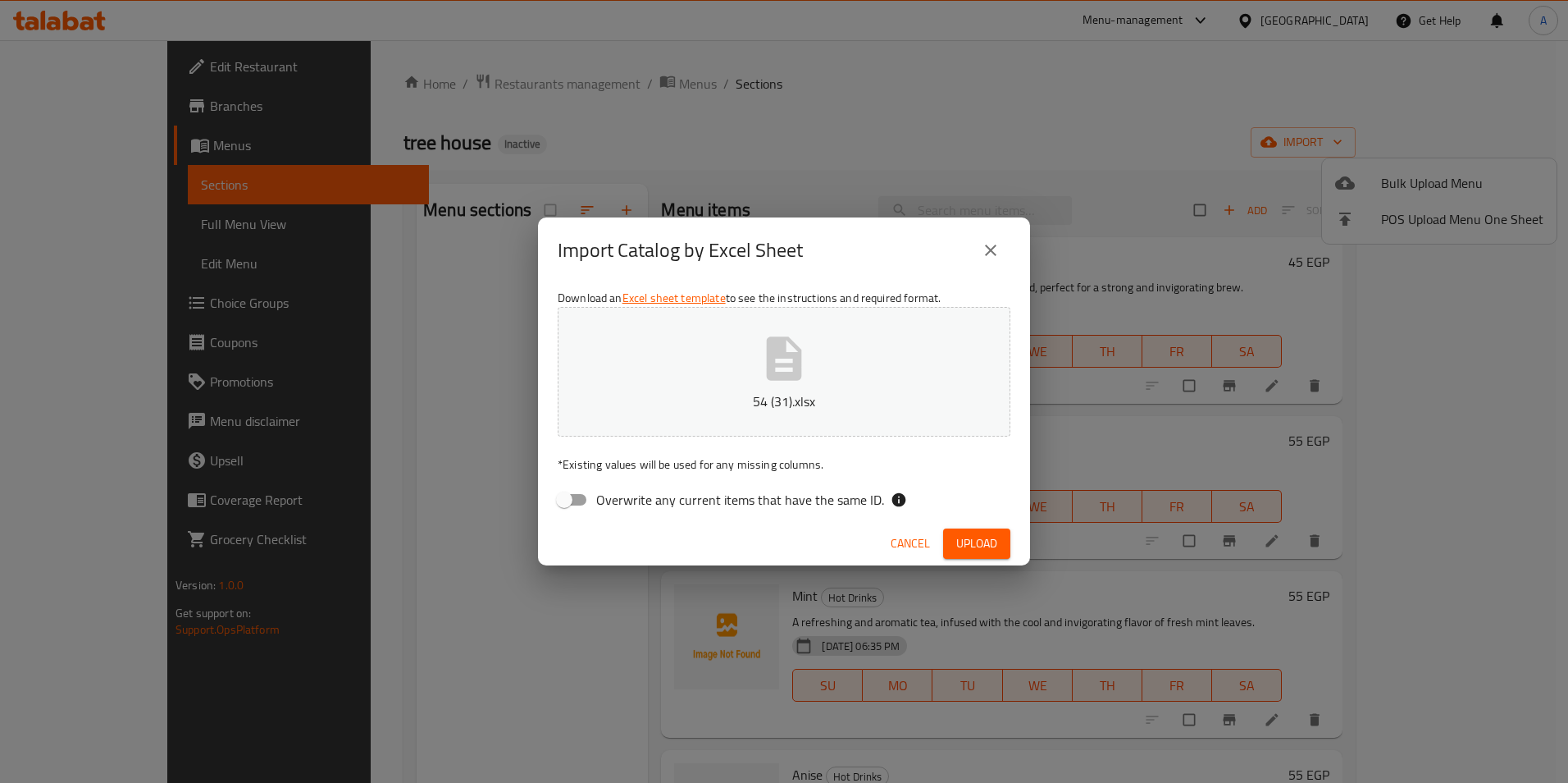
click at [970, 547] on span "Upload" at bounding box center [977, 543] width 41 height 21
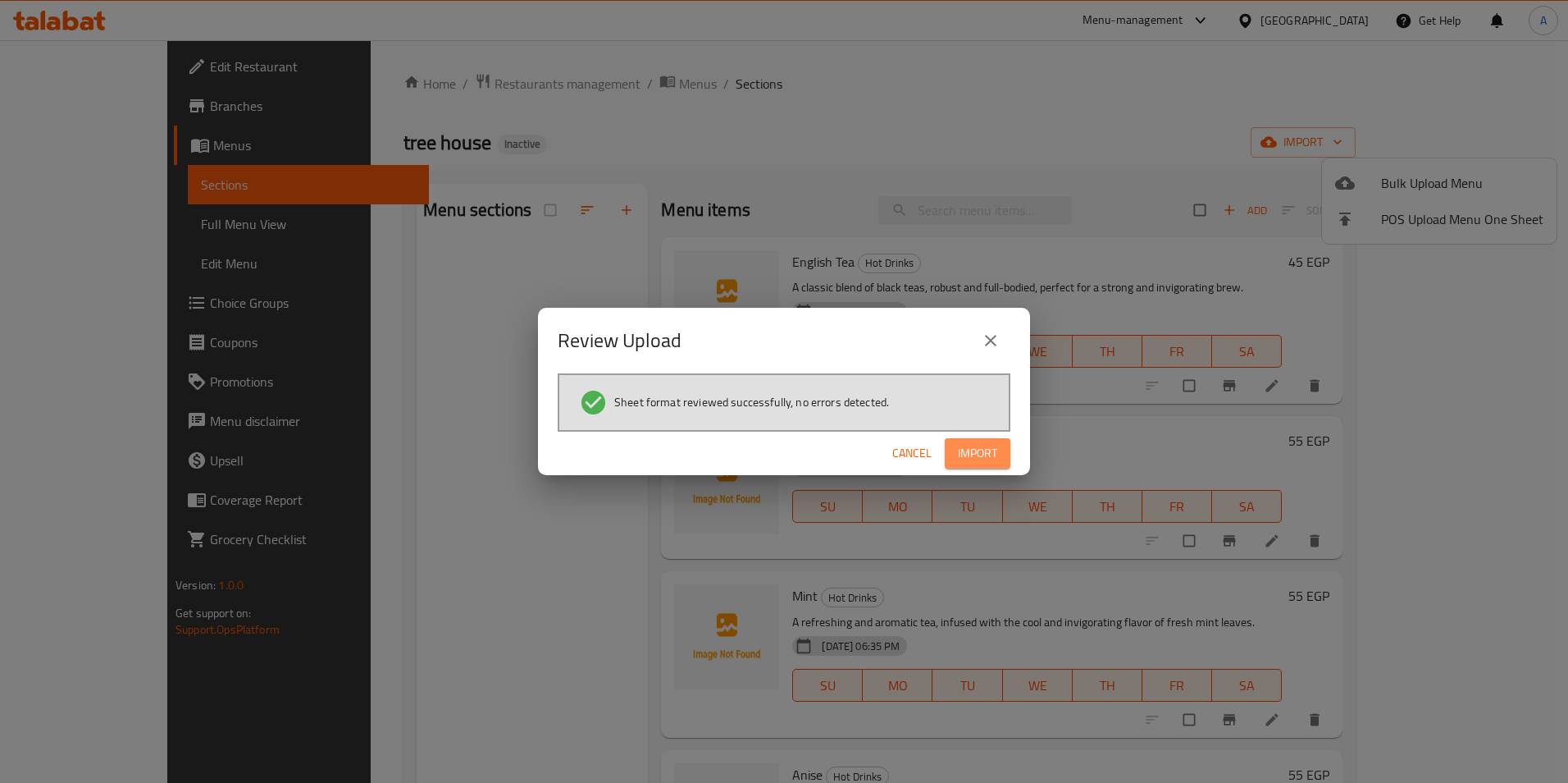
click at [973, 439] on button "Import" at bounding box center [977, 453] width 66 height 30
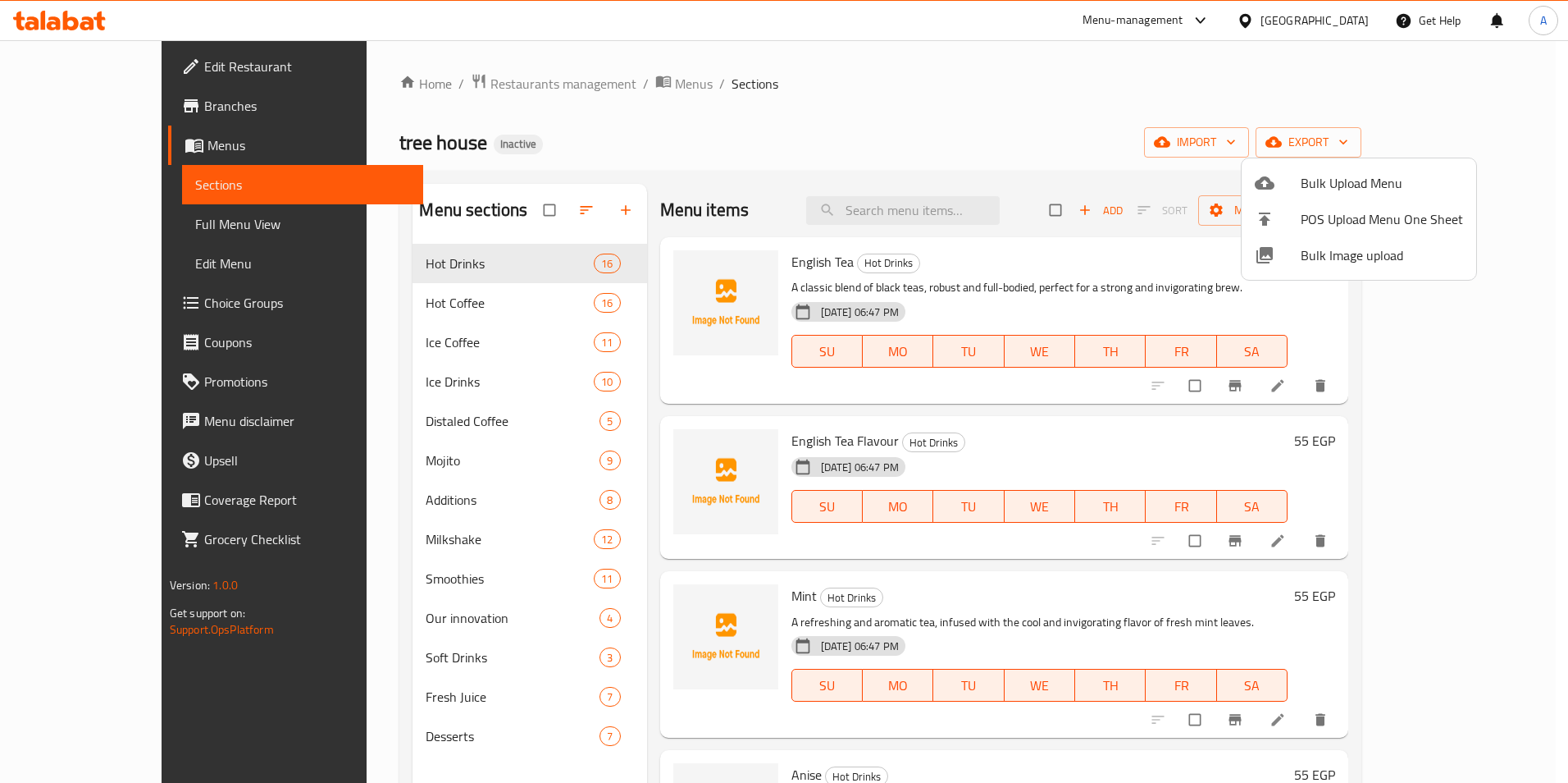
click at [888, 214] on div at bounding box center [784, 392] width 1568 height 783
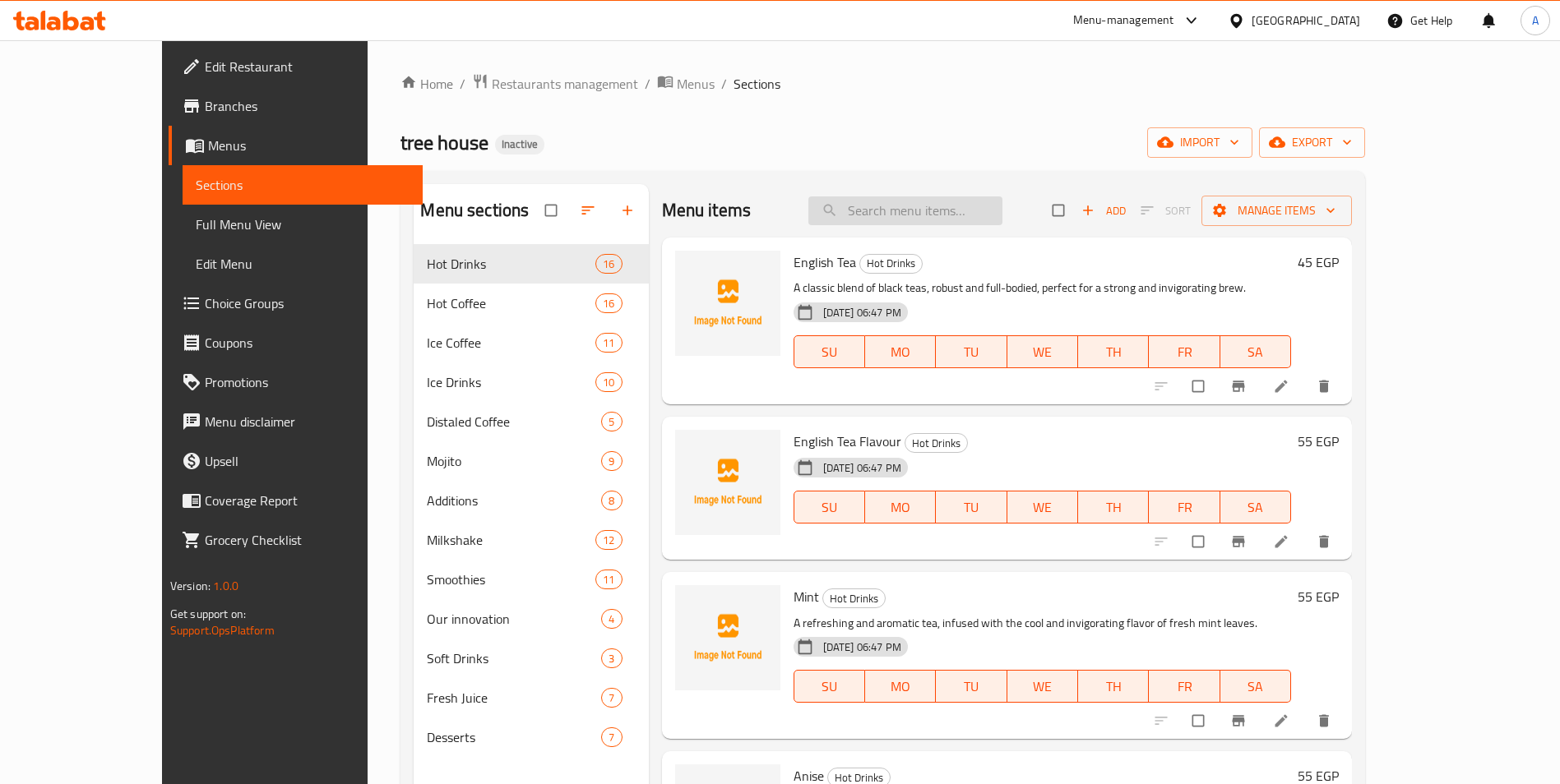
click at [926, 219] on input "search" at bounding box center [905, 210] width 194 height 29
paste input "Wapping"
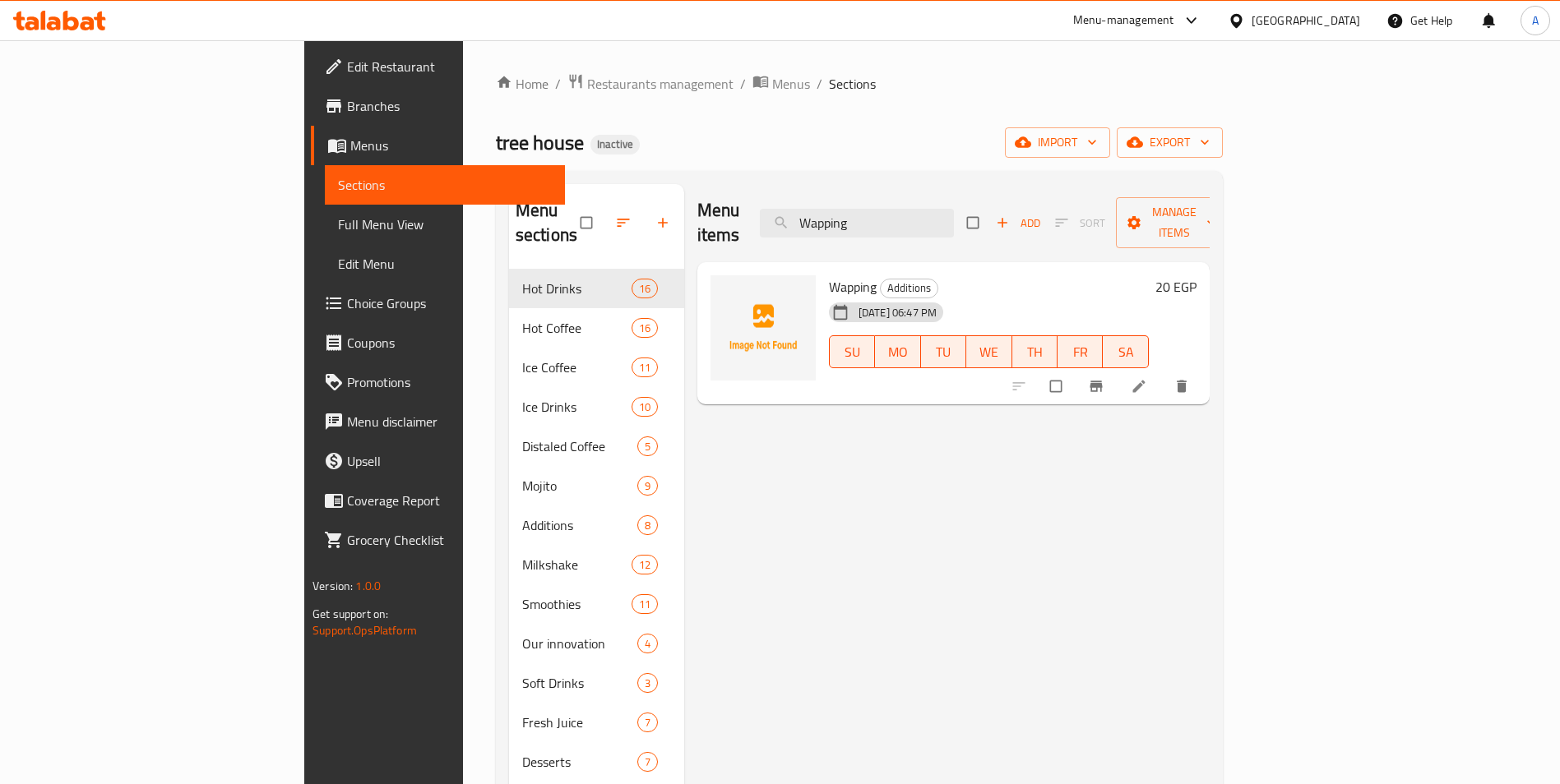
click at [1187, 380] on icon "delete" at bounding box center [1182, 386] width 10 height 13
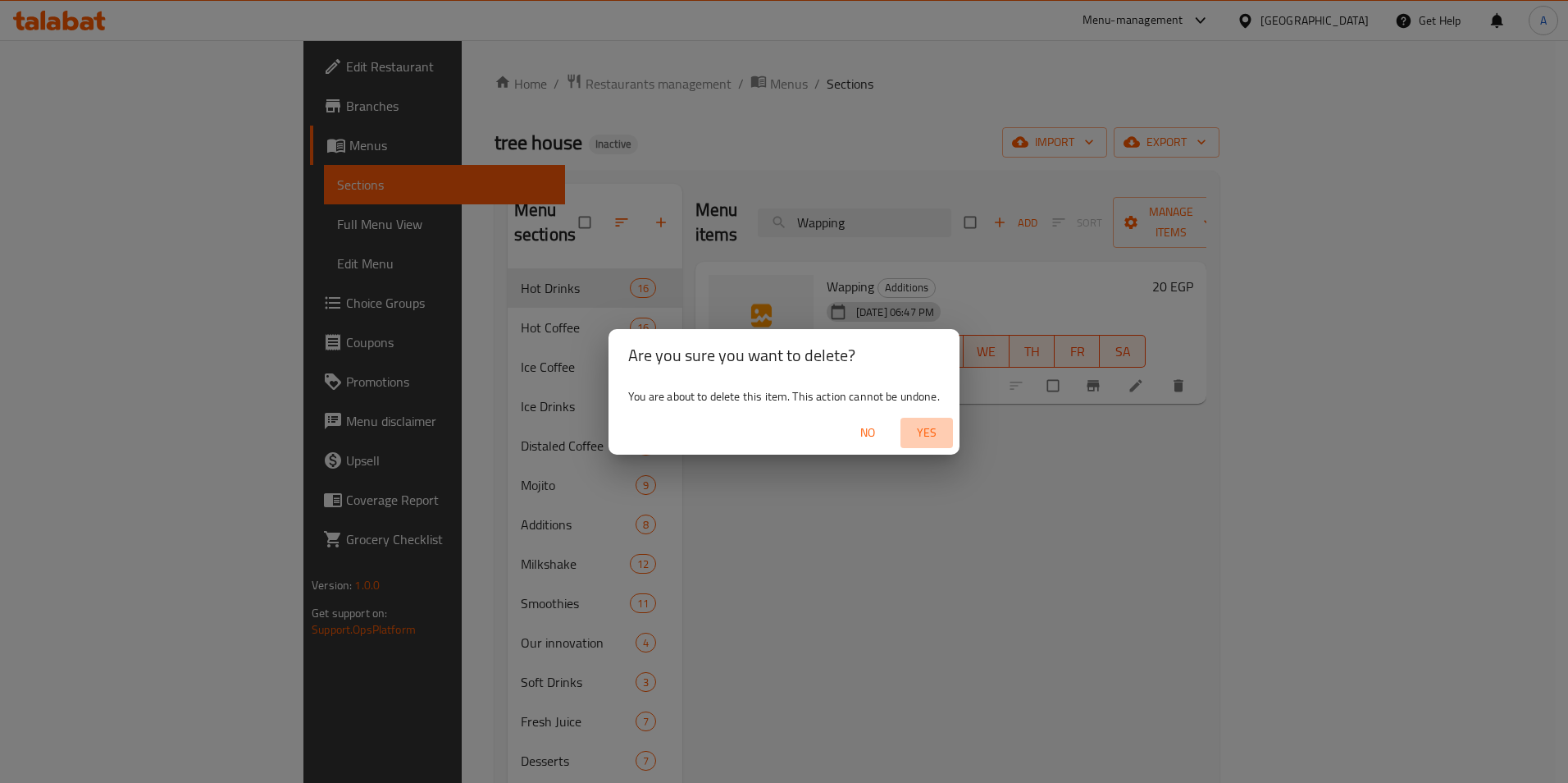
click at [917, 430] on span "Yes" at bounding box center [927, 433] width 39 height 21
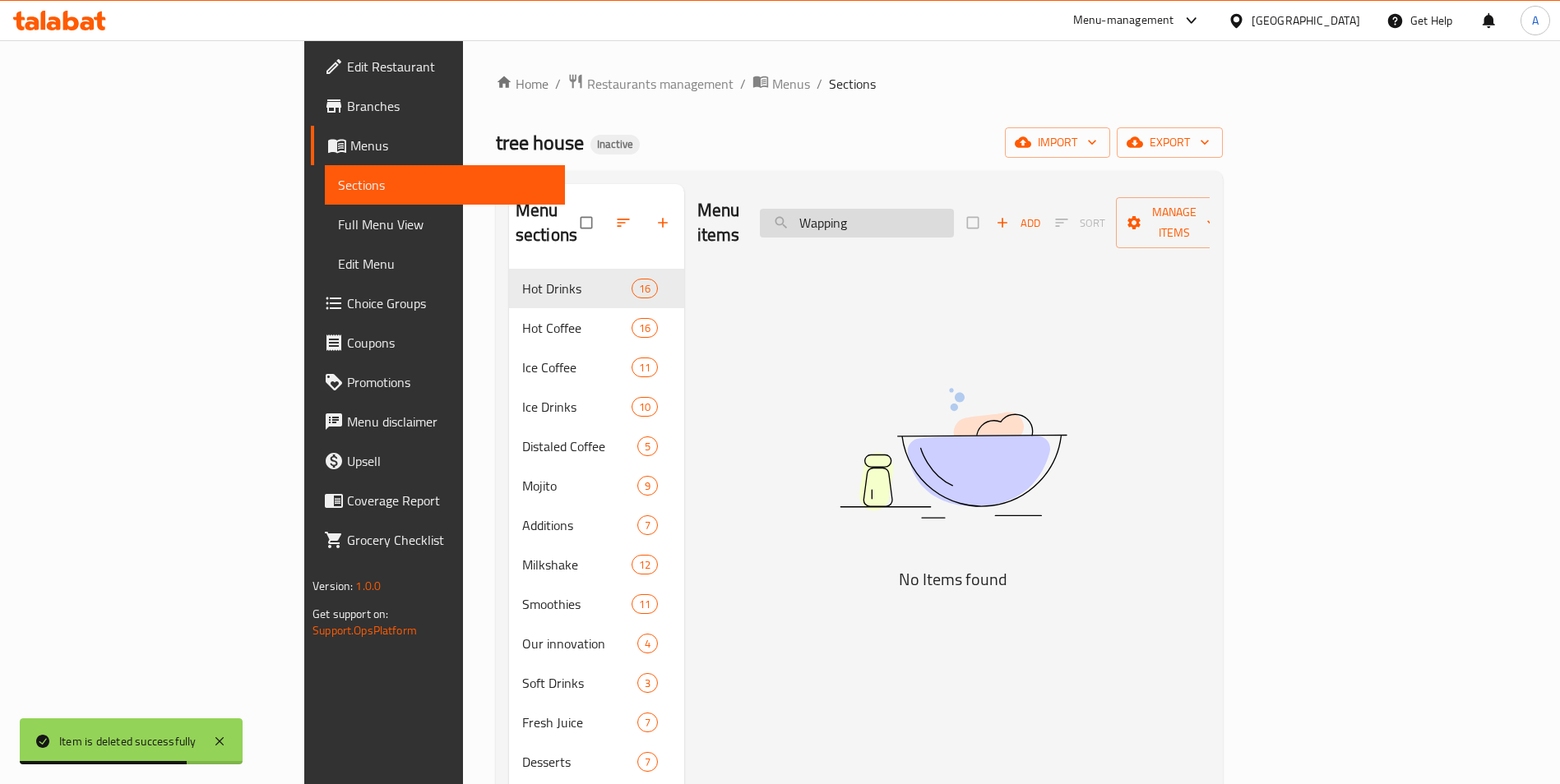
click at [934, 211] on input "Wapping" at bounding box center [856, 223] width 194 height 29
paste input "Hot Roselle"
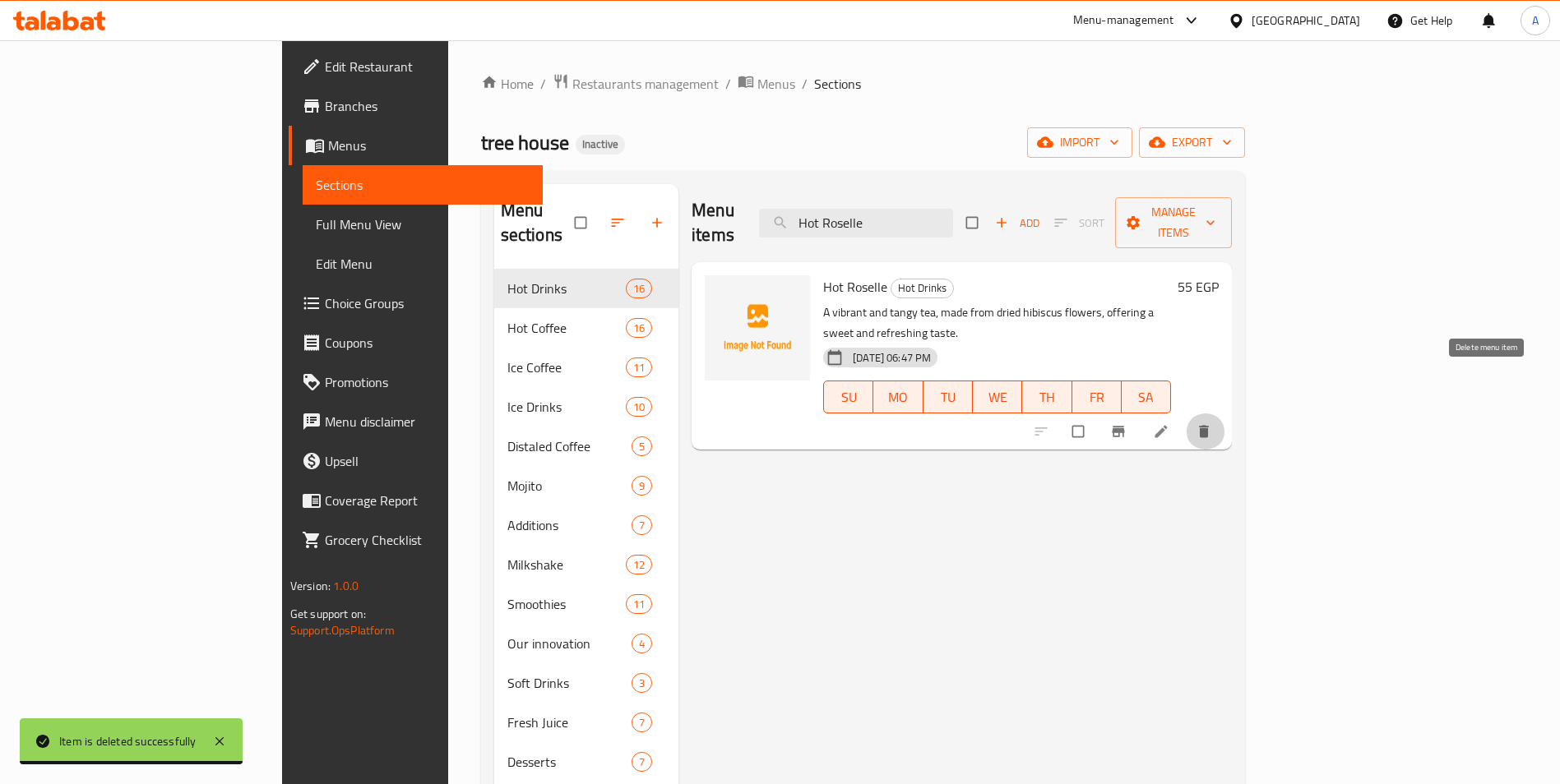
click at [1225, 414] on button "delete" at bounding box center [1205, 431] width 39 height 36
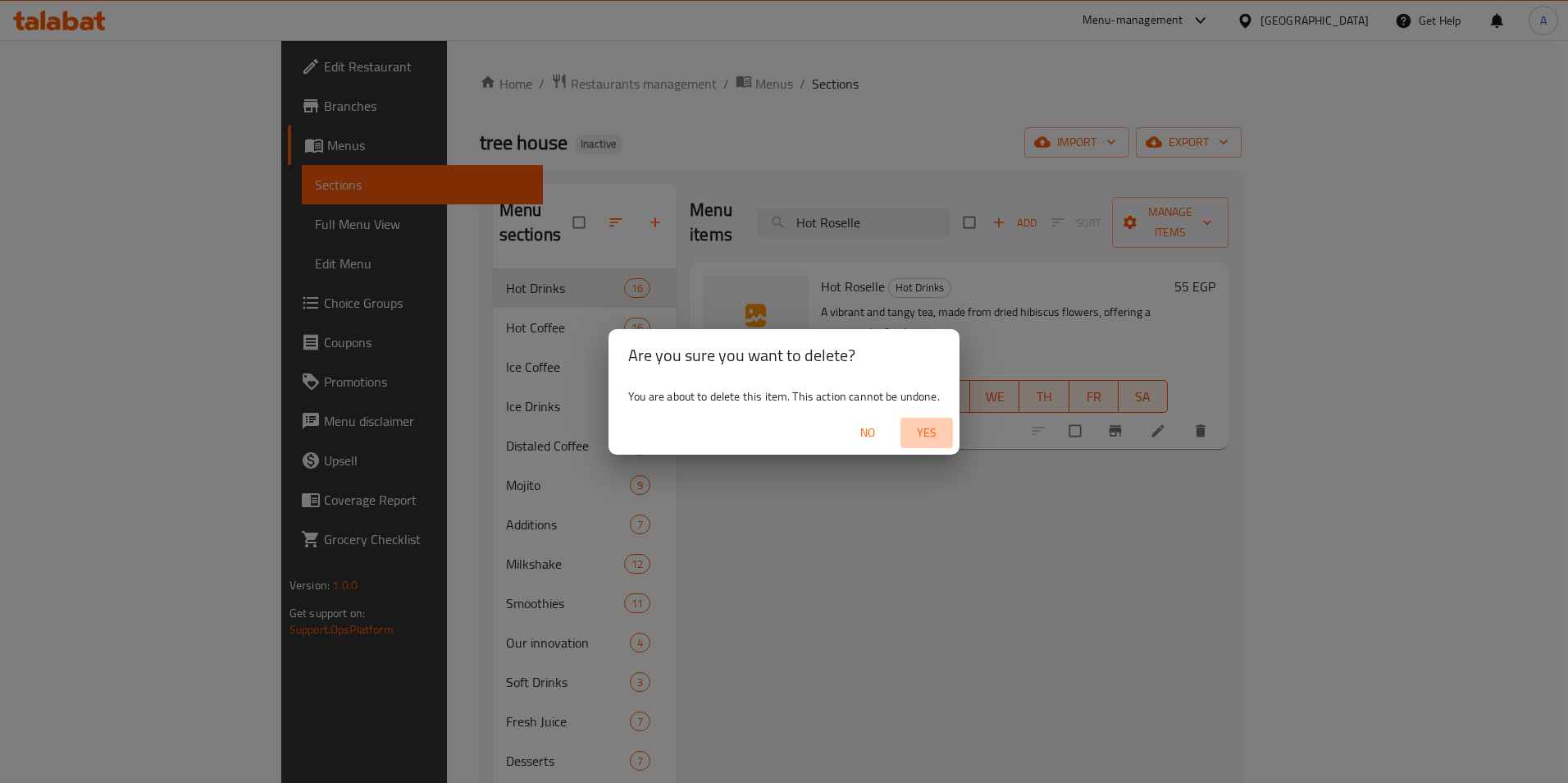
click at [939, 440] on span "Yes" at bounding box center [927, 433] width 39 height 21
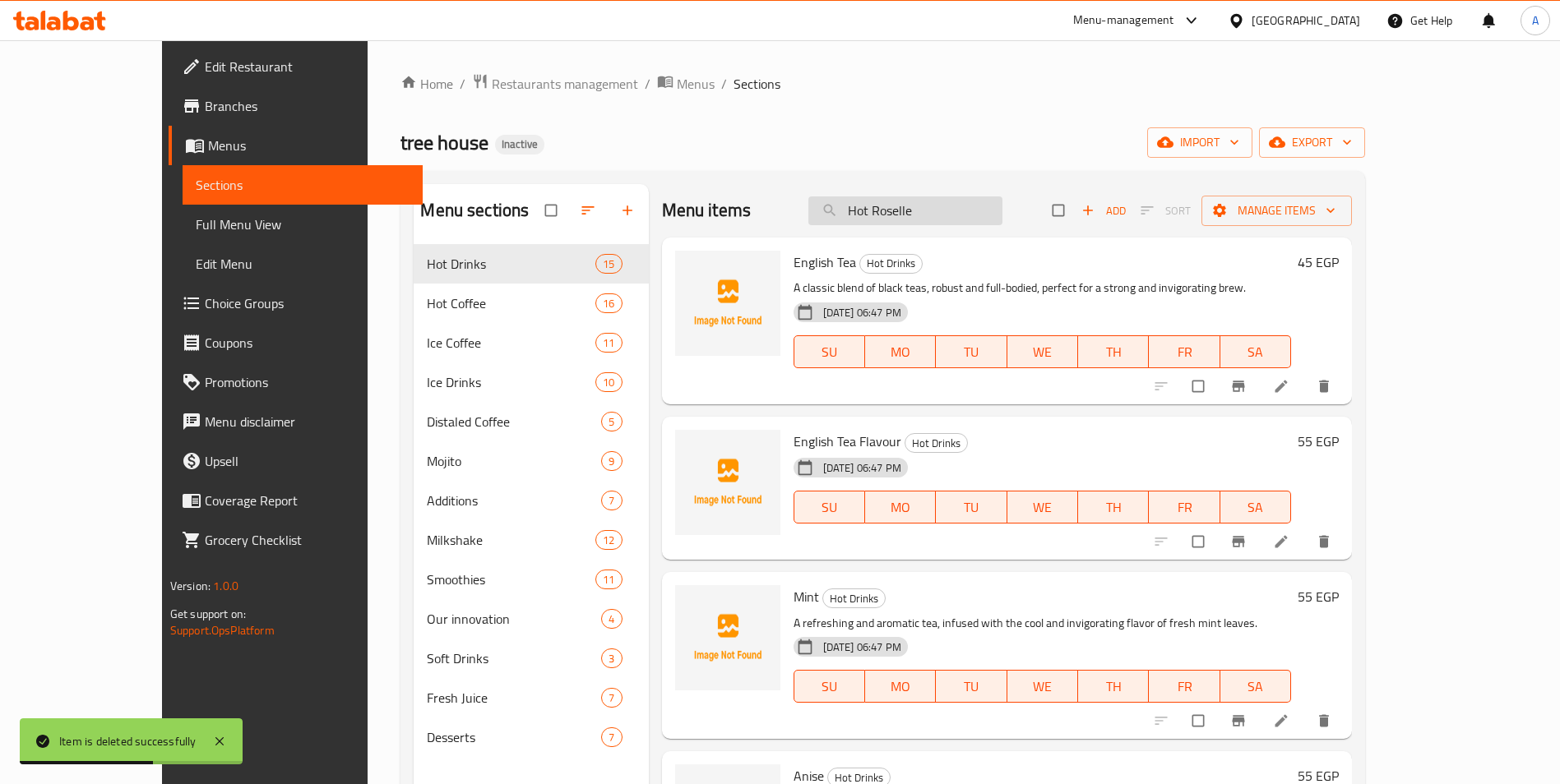
click at [1000, 206] on input "Hot Roselle" at bounding box center [905, 210] width 194 height 29
paste input "Karkadeh"
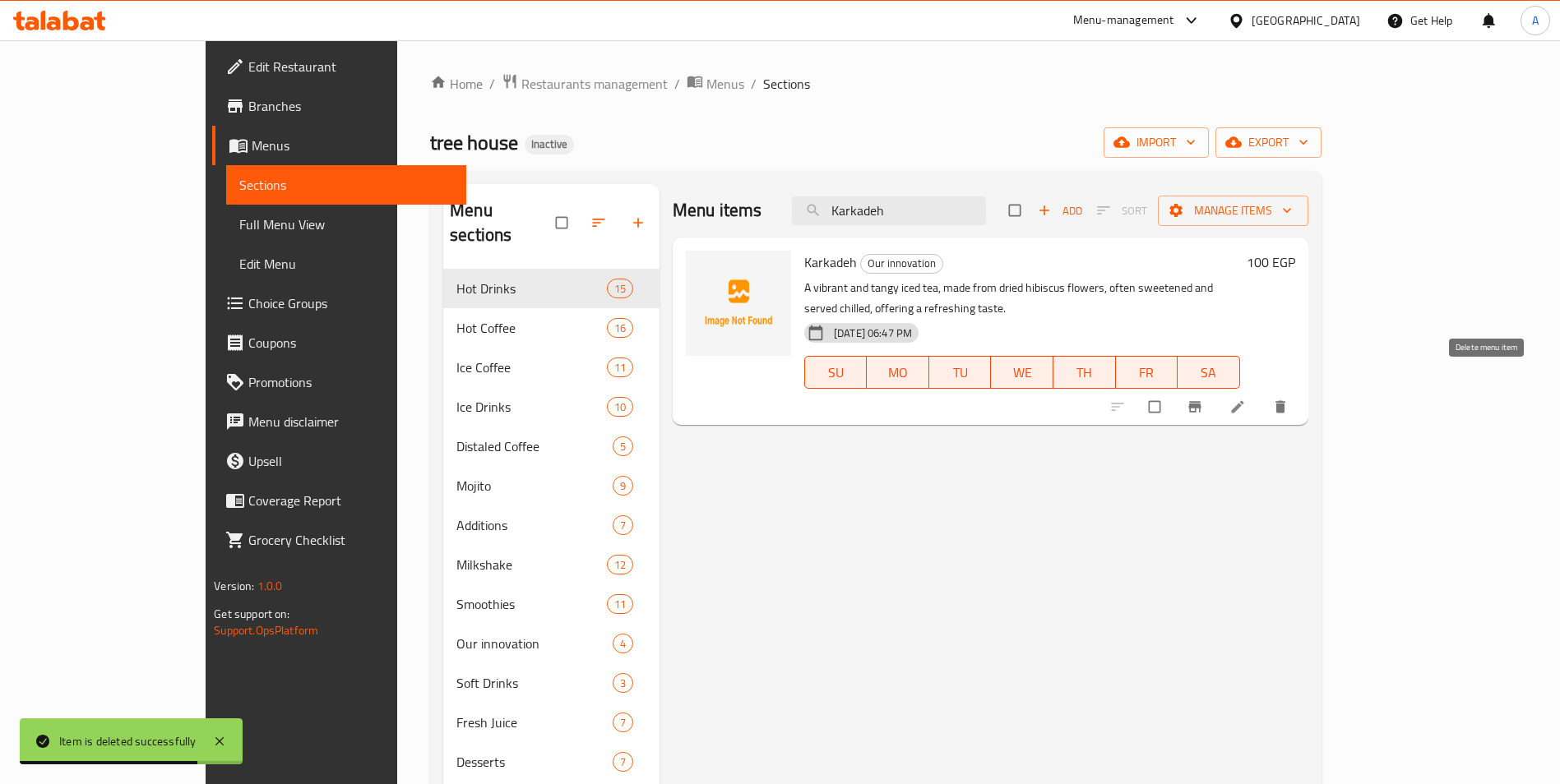
type input "Karkadeh"
click at [1302, 389] on button "delete" at bounding box center [1282, 407] width 39 height 36
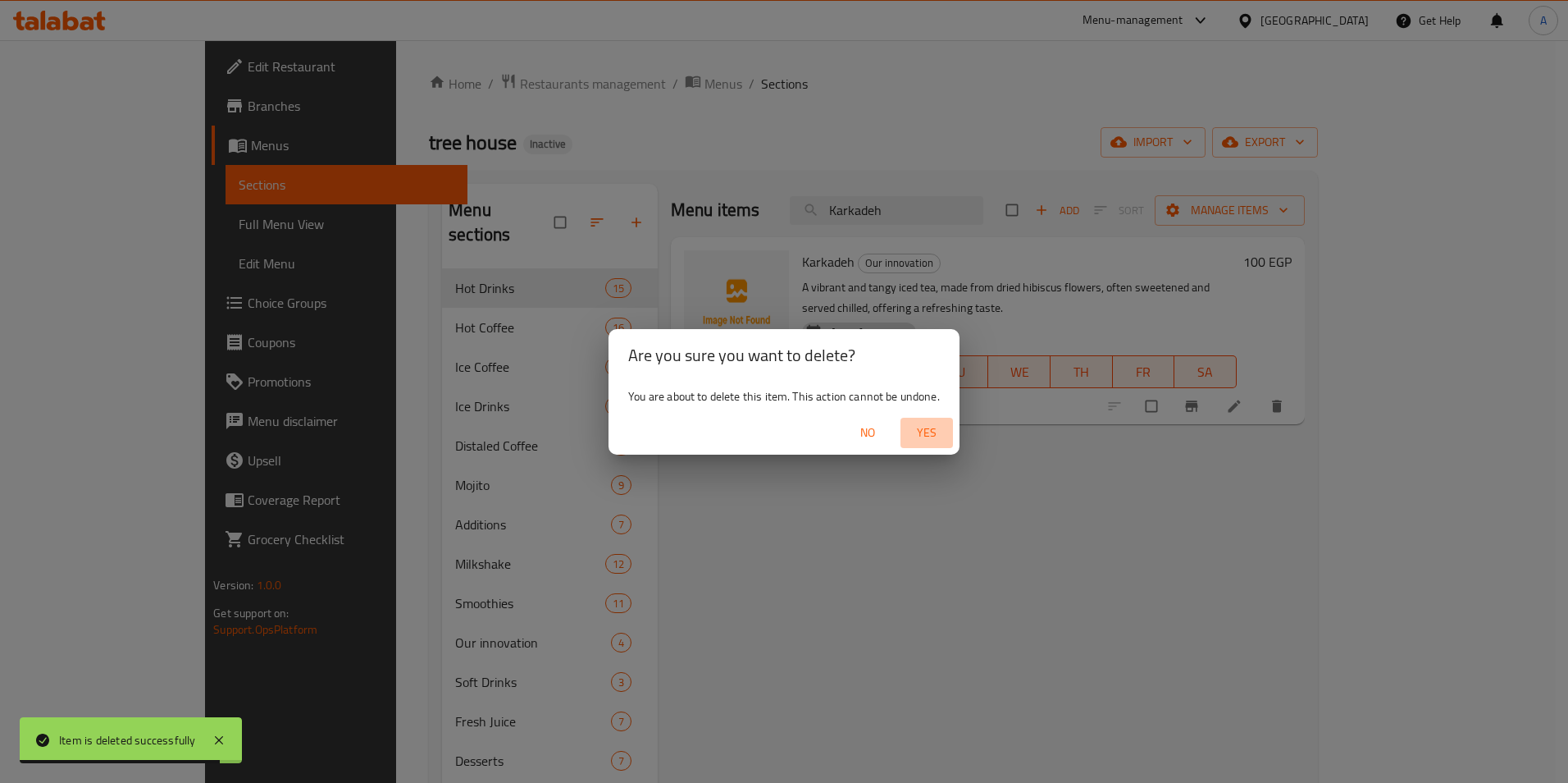
click at [928, 439] on span "Yes" at bounding box center [927, 433] width 39 height 21
